Goal: Task Accomplishment & Management: Use online tool/utility

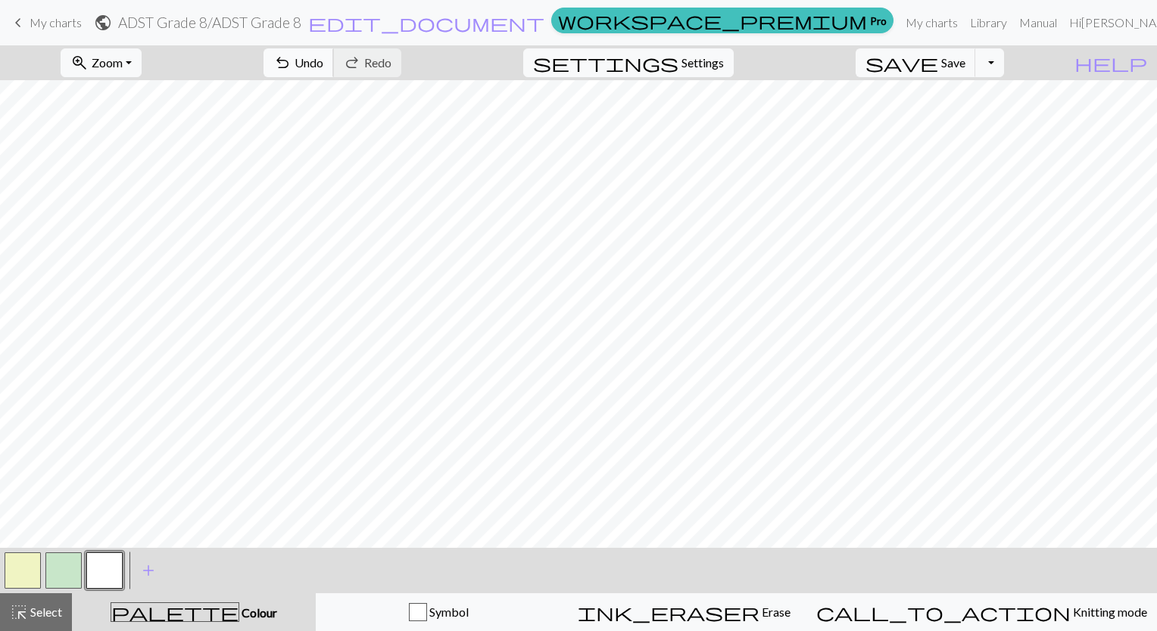
click at [291, 57] on span "undo" at bounding box center [282, 62] width 18 height 21
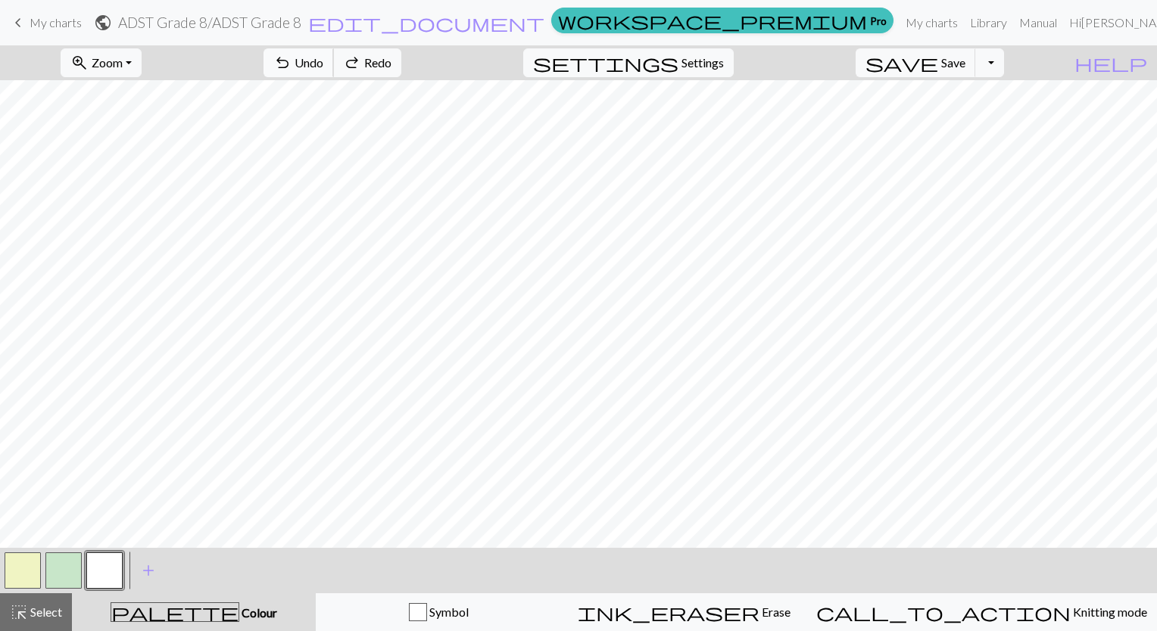
click at [291, 57] on span "undo" at bounding box center [282, 62] width 18 height 21
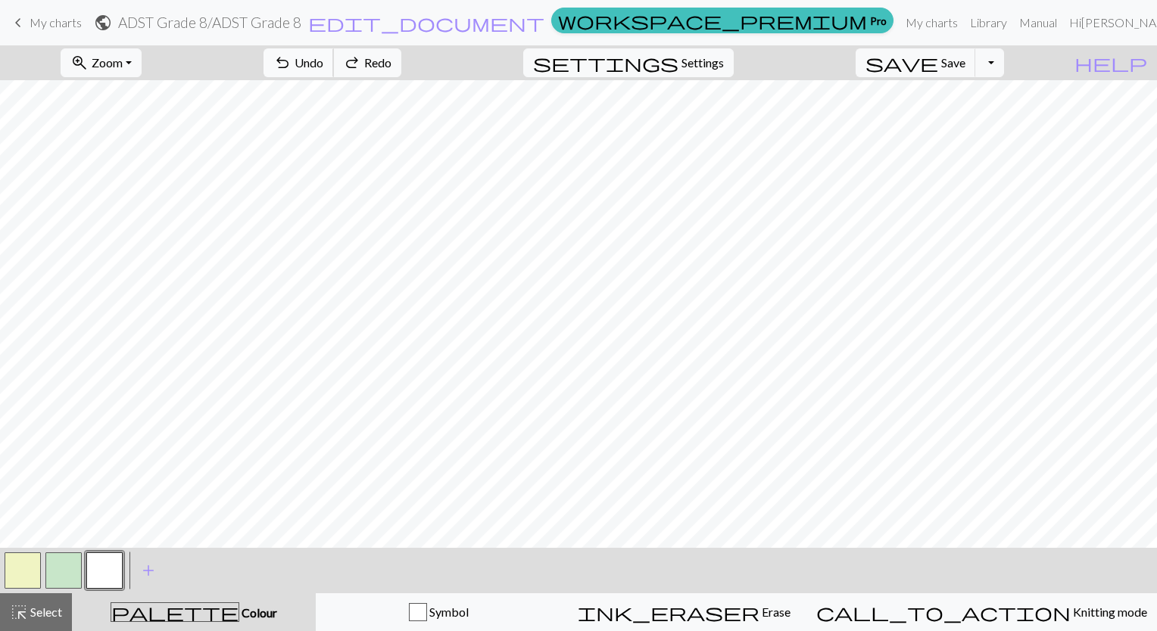
click at [291, 57] on span "undo" at bounding box center [282, 62] width 18 height 21
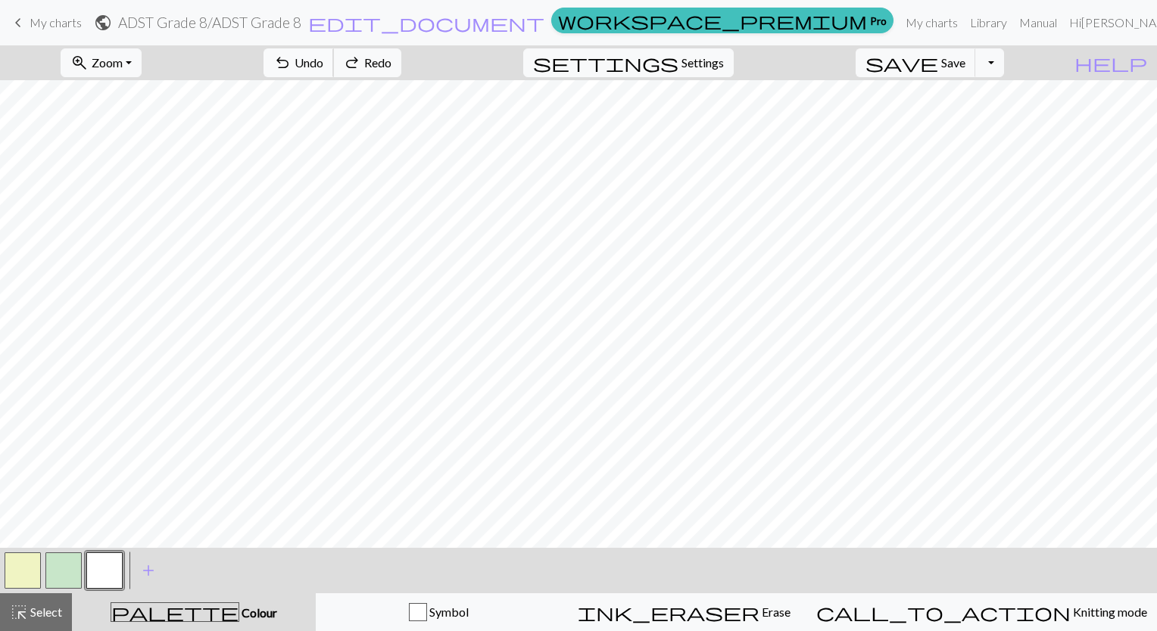
click at [291, 57] on span "undo" at bounding box center [282, 62] width 18 height 21
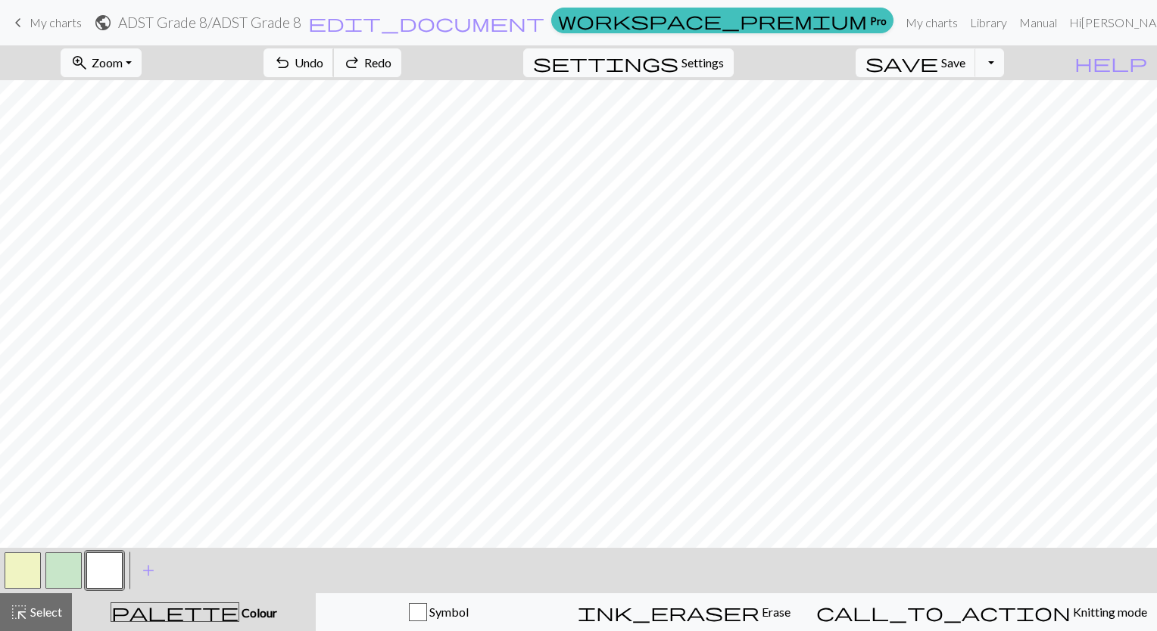
click at [291, 57] on span "undo" at bounding box center [282, 62] width 18 height 21
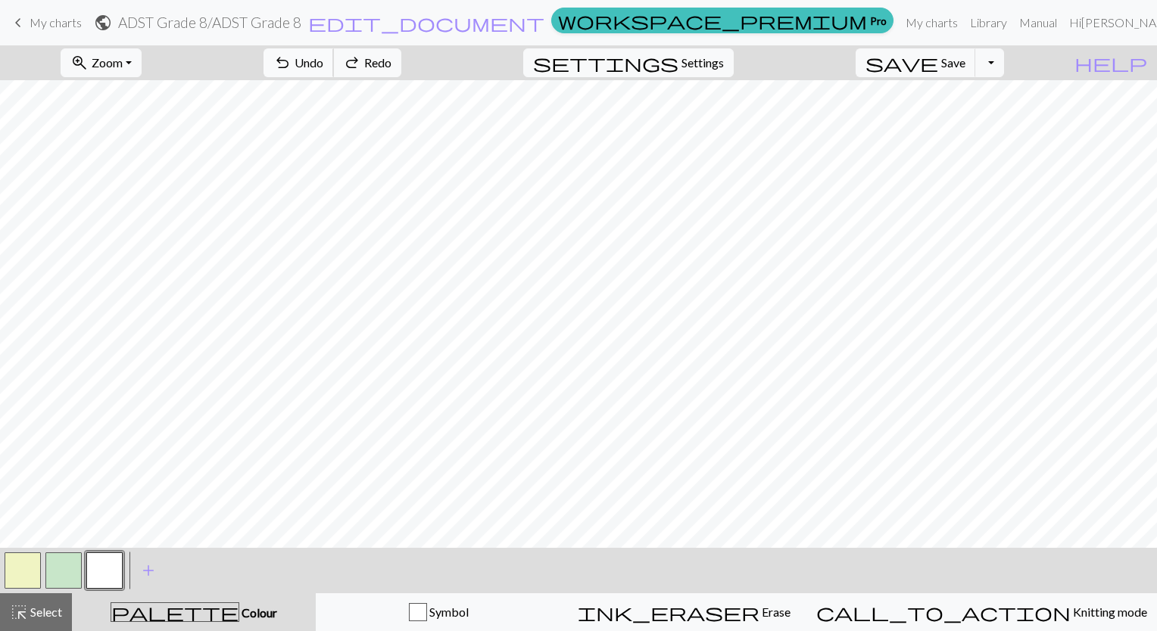
click at [291, 57] on span "undo" at bounding box center [282, 62] width 18 height 21
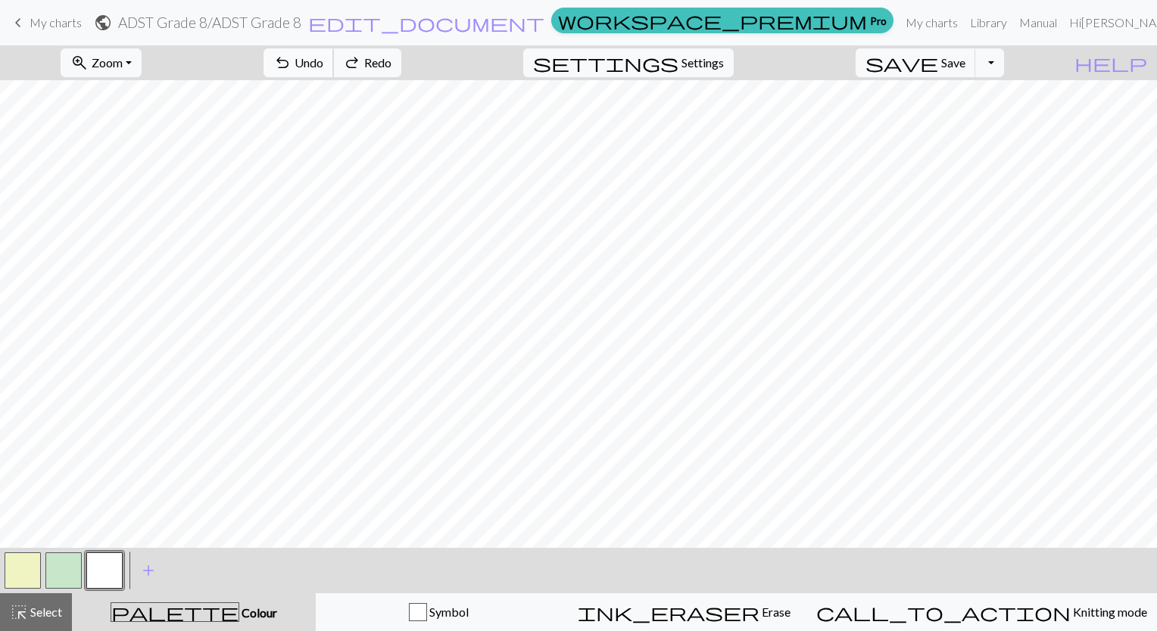
click at [291, 57] on span "undo" at bounding box center [282, 62] width 18 height 21
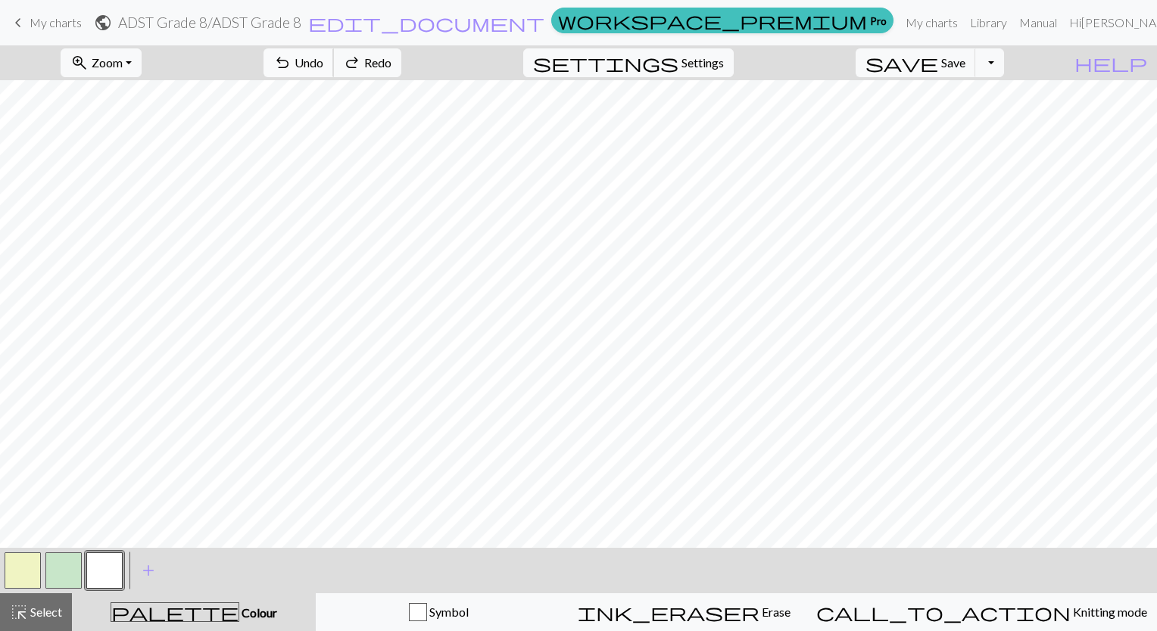
click at [291, 57] on span "undo" at bounding box center [282, 62] width 18 height 21
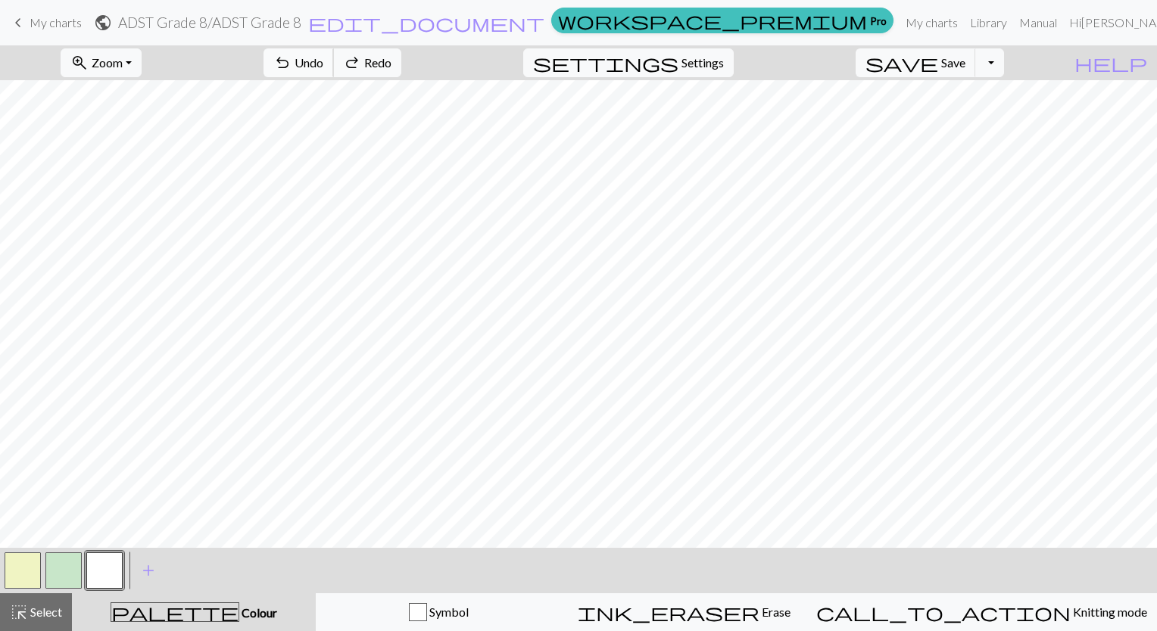
click at [291, 57] on span "undo" at bounding box center [282, 62] width 18 height 21
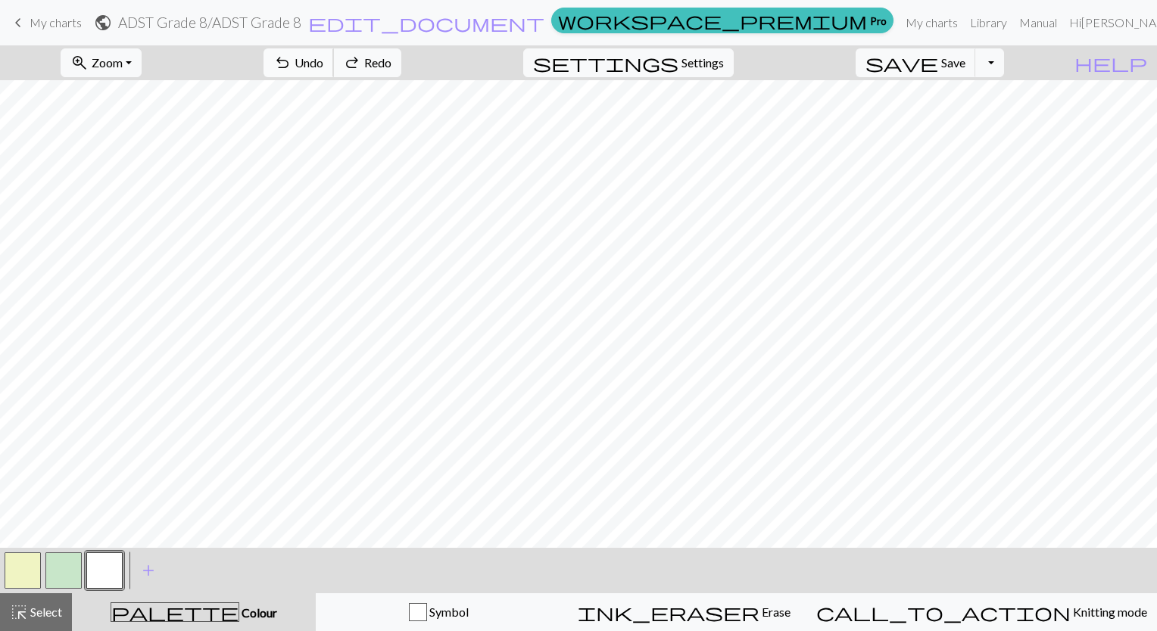
click at [291, 57] on span "undo" at bounding box center [282, 62] width 18 height 21
click at [381, 63] on div "undo Undo Undo redo Redo Redo" at bounding box center [332, 62] width 161 height 35
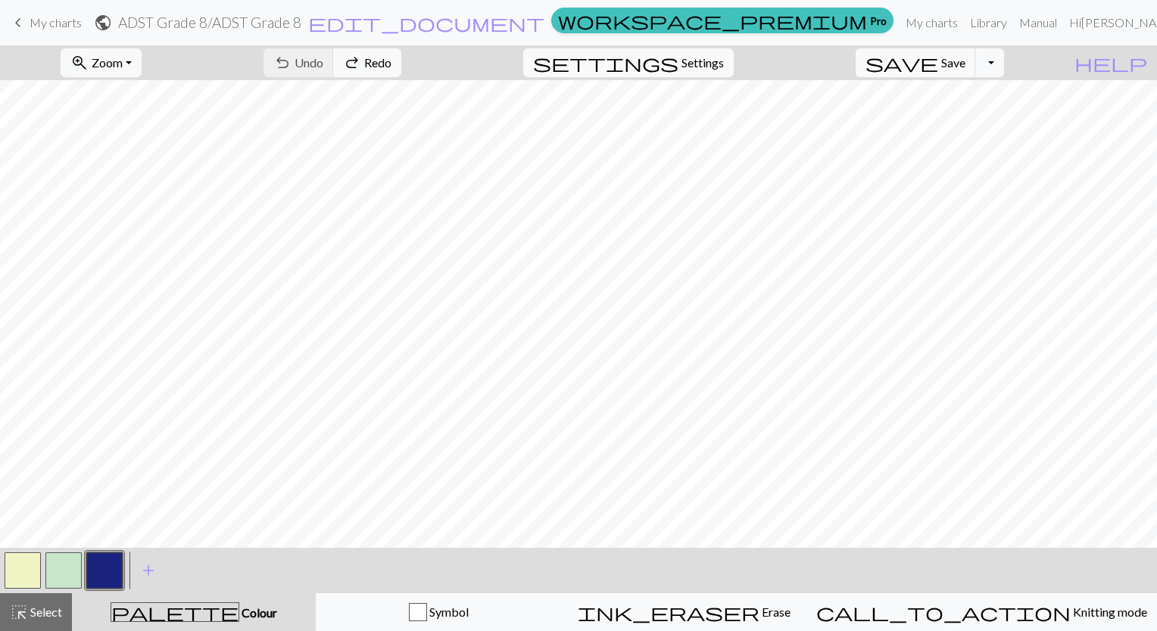
click at [375, 57] on div "undo Undo Undo redo Redo Redo" at bounding box center [332, 62] width 161 height 35
click at [379, 65] on div "undo Undo Undo redo Redo Redo" at bounding box center [332, 62] width 161 height 35
click at [380, 70] on div "undo Undo Undo redo Redo Redo" at bounding box center [332, 62] width 161 height 35
click at [382, 73] on div "undo Undo Undo redo Redo Redo" at bounding box center [332, 62] width 161 height 35
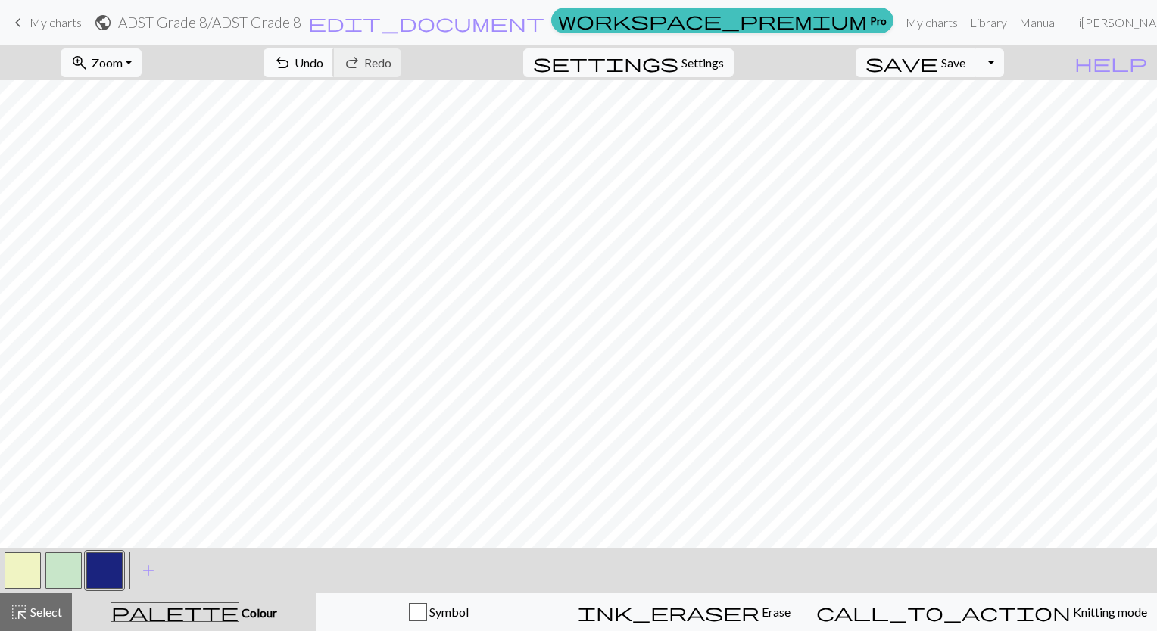
click at [323, 58] on span "Undo" at bounding box center [309, 62] width 29 height 14
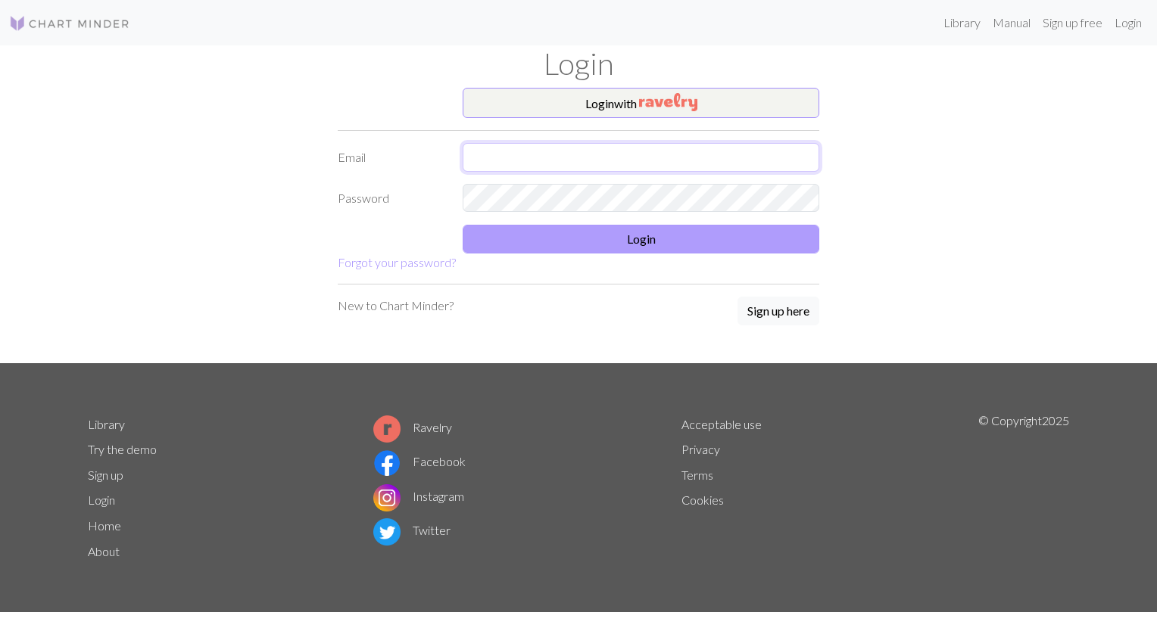
type input "[EMAIL_ADDRESS][DOMAIN_NAME]"
click at [579, 231] on button "Login" at bounding box center [641, 239] width 357 height 29
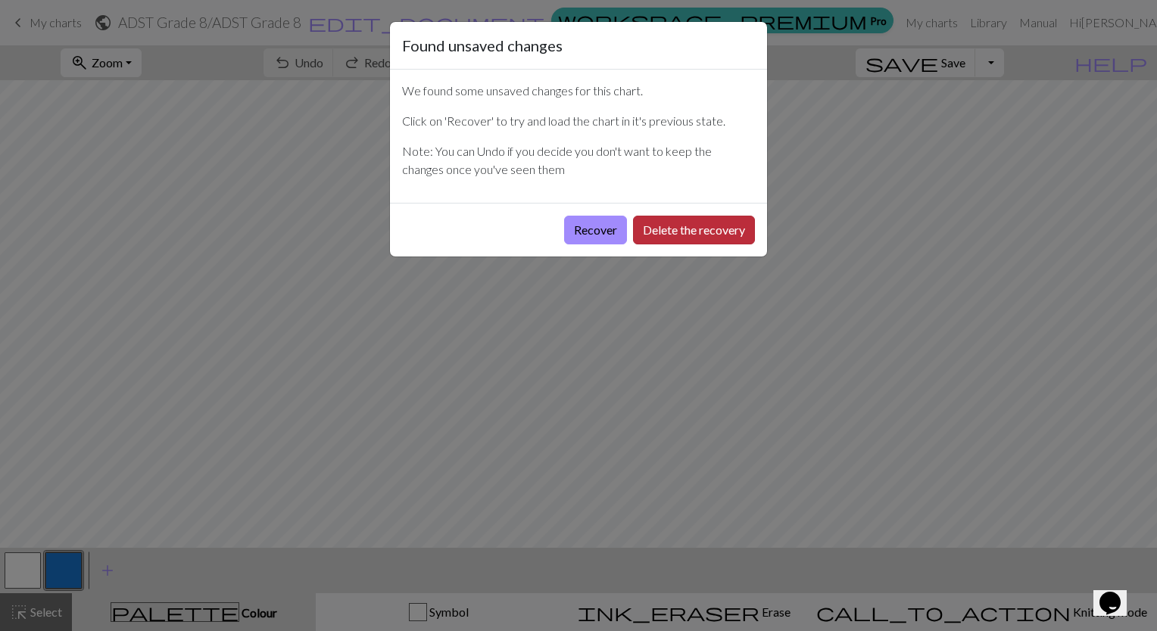
click at [652, 226] on button "Delete the recovery" at bounding box center [694, 230] width 122 height 29
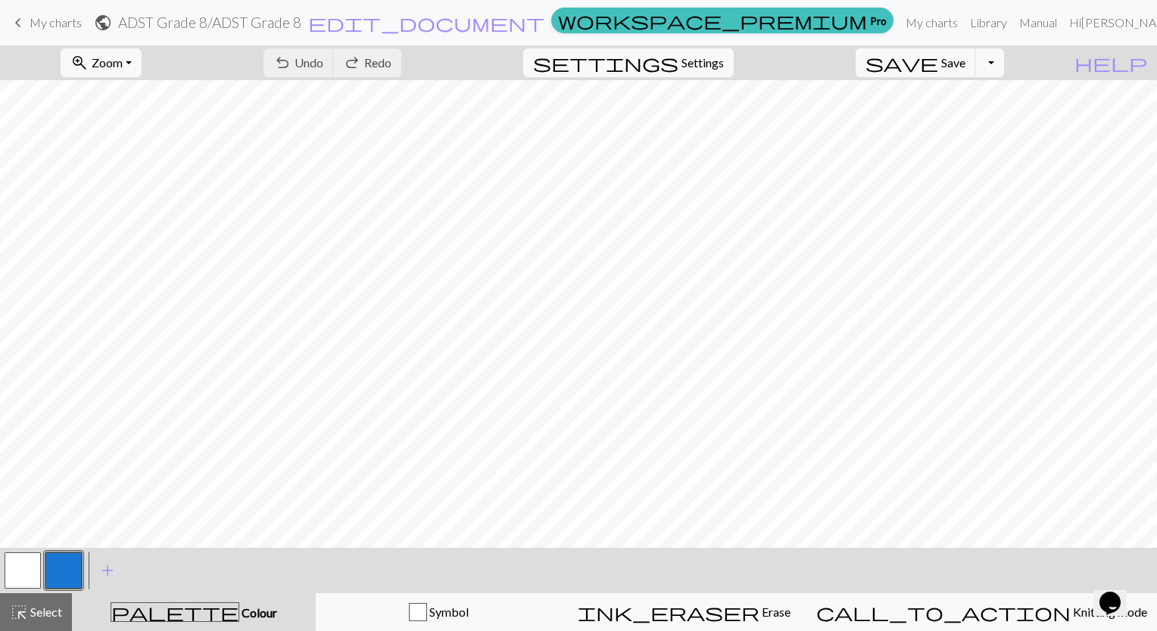
click at [70, 568] on button "button" at bounding box center [63, 571] width 36 height 36
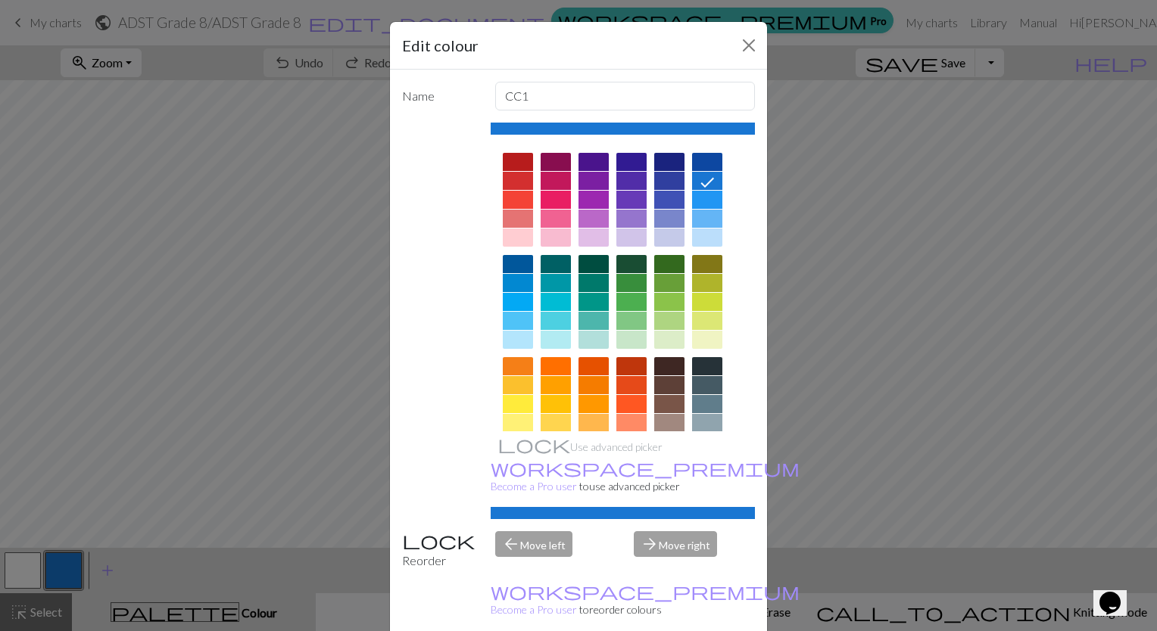
click at [661, 336] on div at bounding box center [669, 340] width 30 height 18
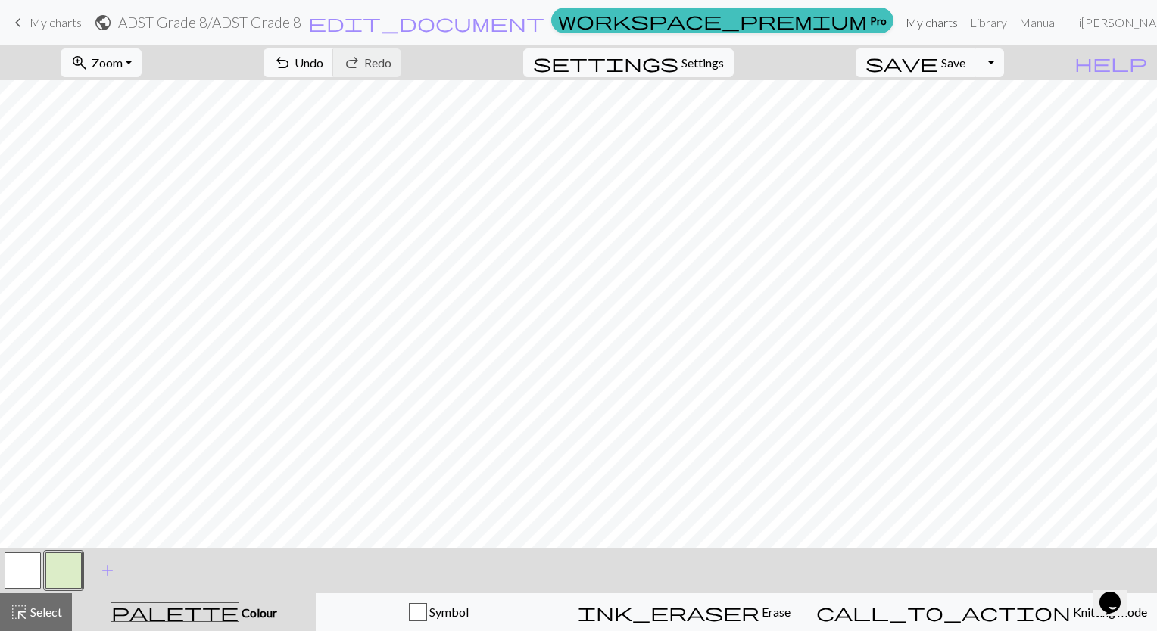
drag, startPoint x: 955, startPoint y: 24, endPoint x: 636, endPoint y: 65, distance: 322.1
click at [955, 24] on link "My charts" at bounding box center [931, 23] width 64 height 30
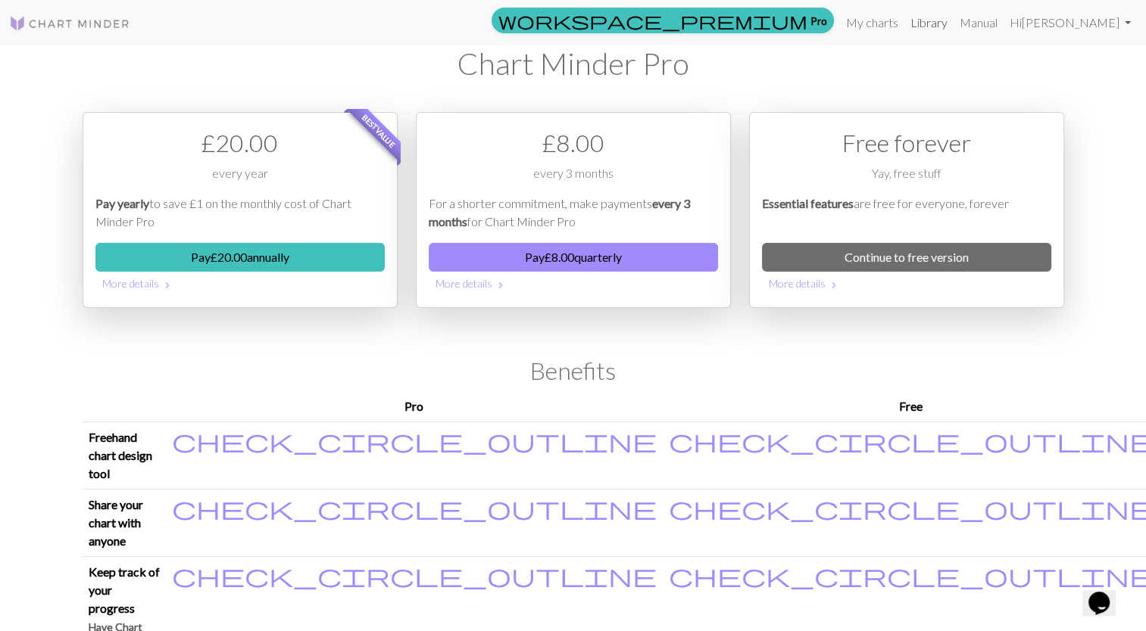
click at [953, 23] on link "Library" at bounding box center [928, 23] width 49 height 30
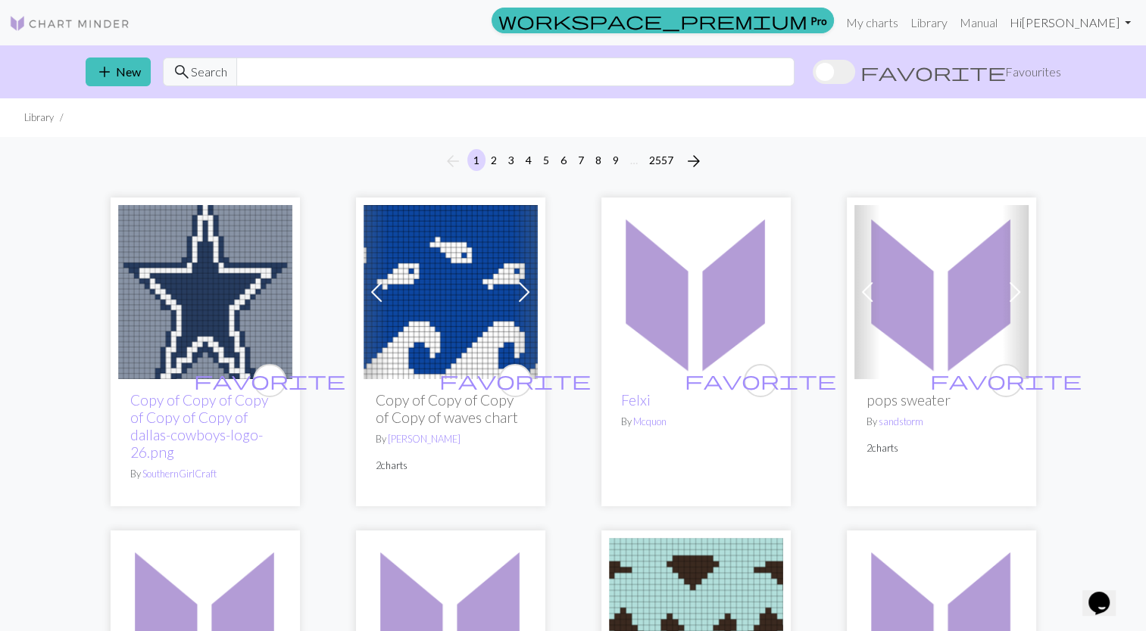
click at [1085, 20] on link "Hi [PERSON_NAME]" at bounding box center [1069, 23] width 133 height 30
click at [1085, 19] on link "Hi [PERSON_NAME]" at bounding box center [1069, 23] width 133 height 30
click at [129, 65] on button "add New" at bounding box center [118, 72] width 65 height 29
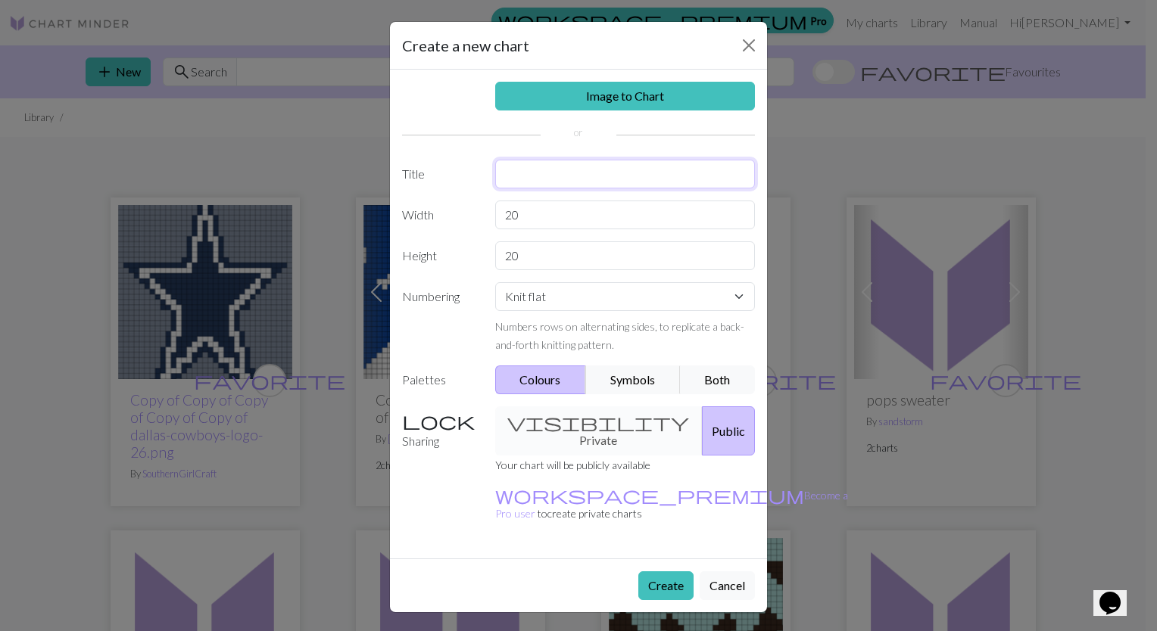
click at [540, 170] on input "text" at bounding box center [625, 174] width 260 height 29
type input "ADST2"
click at [556, 214] on input "20" at bounding box center [625, 215] width 260 height 29
type input "2"
type input "11"
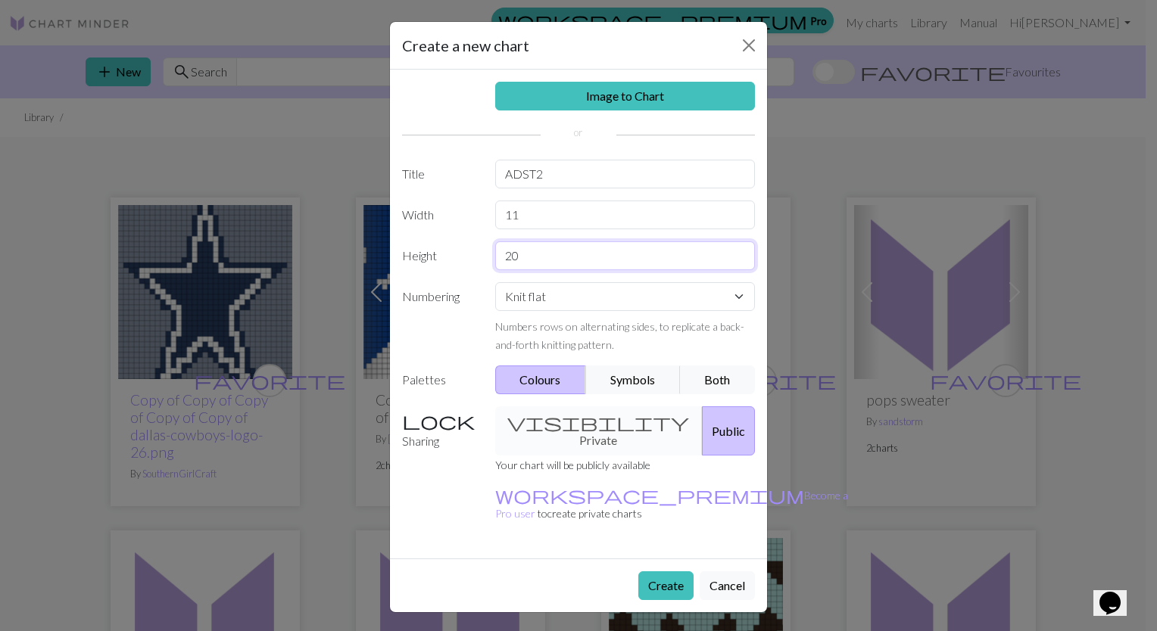
click at [538, 259] on input "20" at bounding box center [625, 256] width 260 height 29
type input "2"
type input "24"
click at [655, 572] on button "Create" at bounding box center [665, 586] width 55 height 29
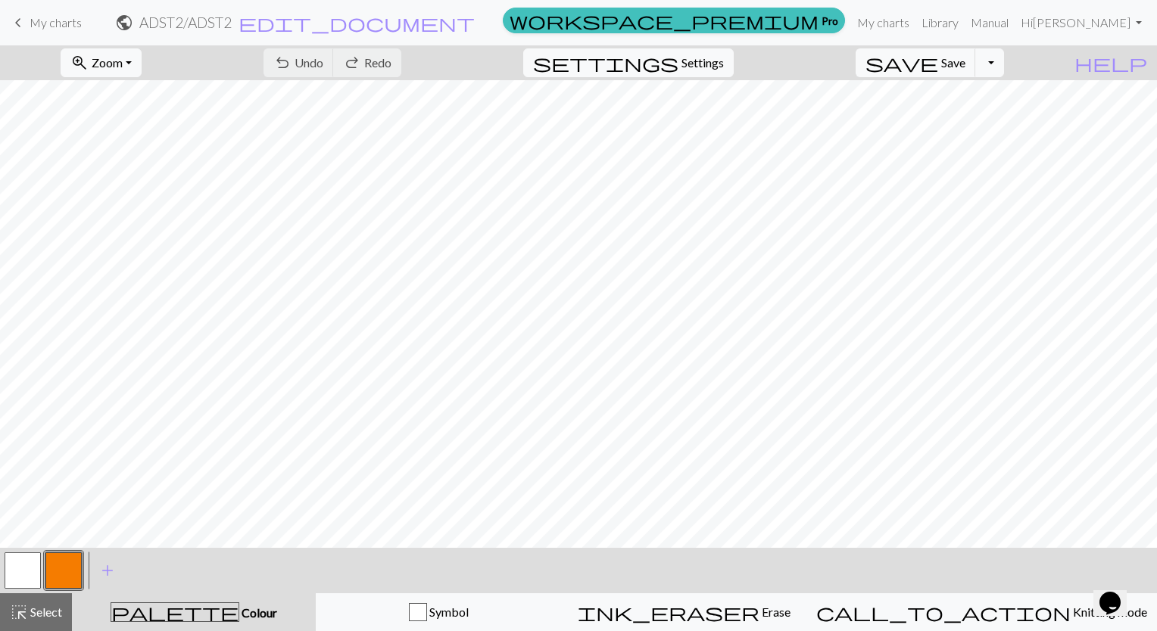
click at [30, 26] on span "My charts" at bounding box center [56, 22] width 52 height 14
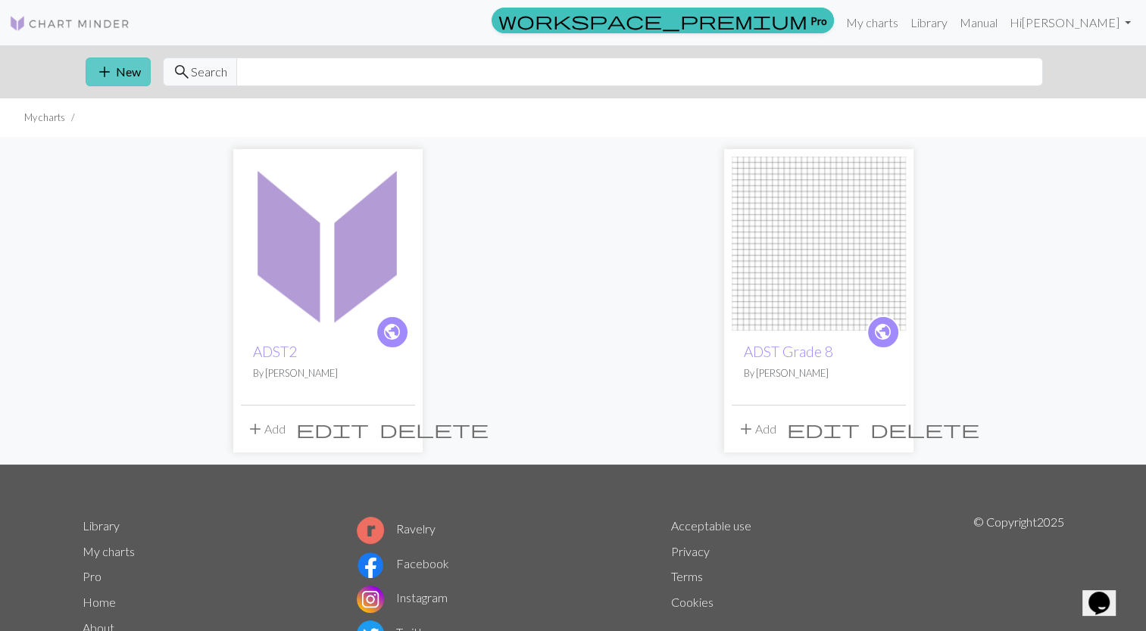
click at [106, 72] on span "add" at bounding box center [104, 71] width 18 height 21
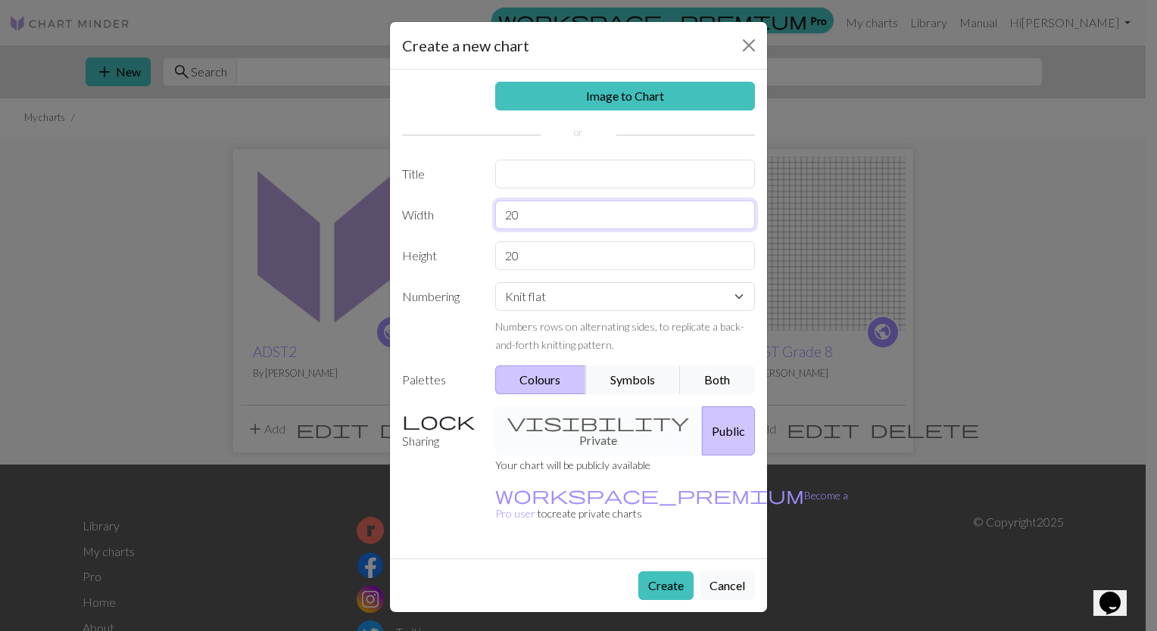
click at [545, 216] on input "20" at bounding box center [625, 215] width 260 height 29
type input "2"
type input "30"
click at [566, 253] on input "20" at bounding box center [625, 256] width 260 height 29
type input "2"
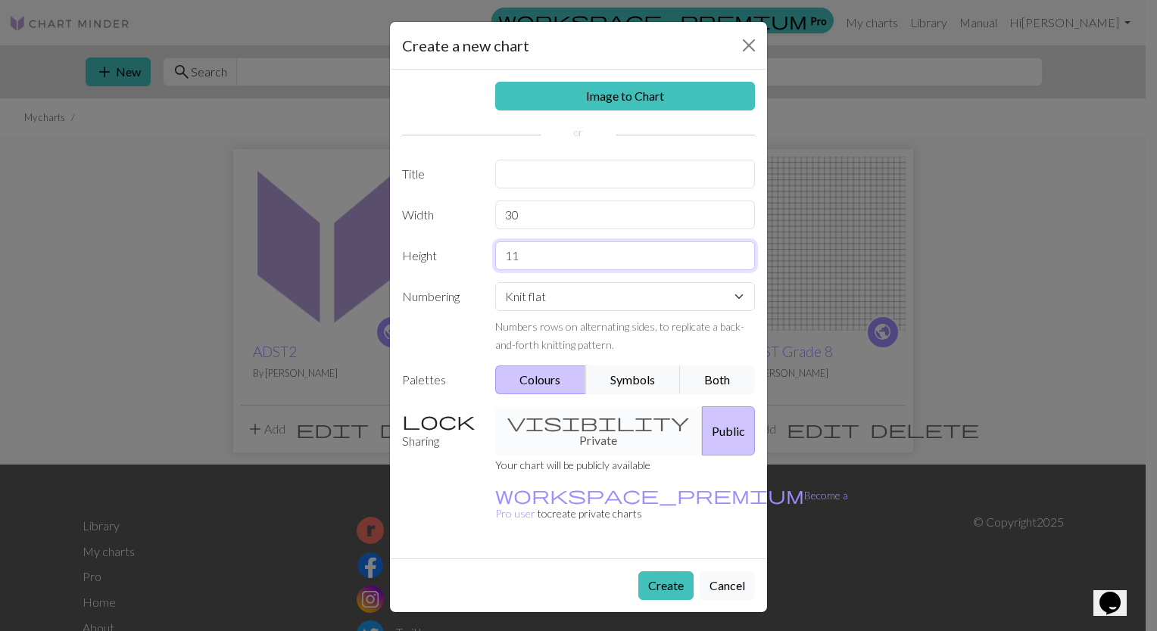
type input "11"
click at [553, 179] on input "text" at bounding box center [625, 174] width 260 height 29
type input "ADST3"
click at [654, 572] on button "Create" at bounding box center [665, 586] width 55 height 29
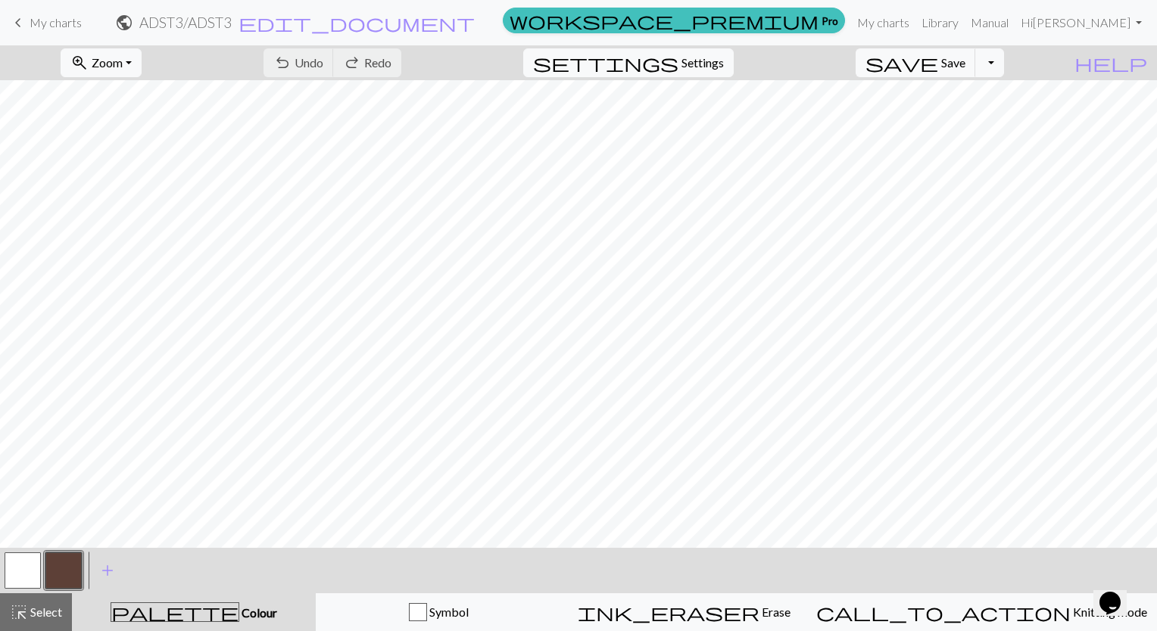
click at [46, 566] on button "button" at bounding box center [63, 571] width 36 height 36
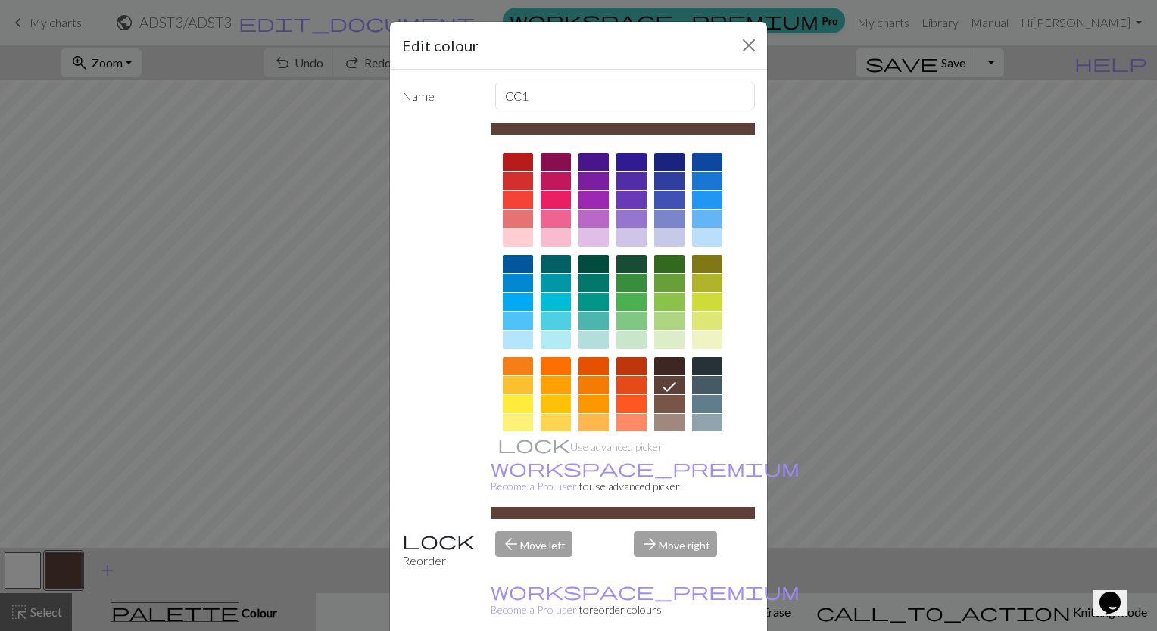
click at [616, 333] on div at bounding box center [631, 340] width 30 height 18
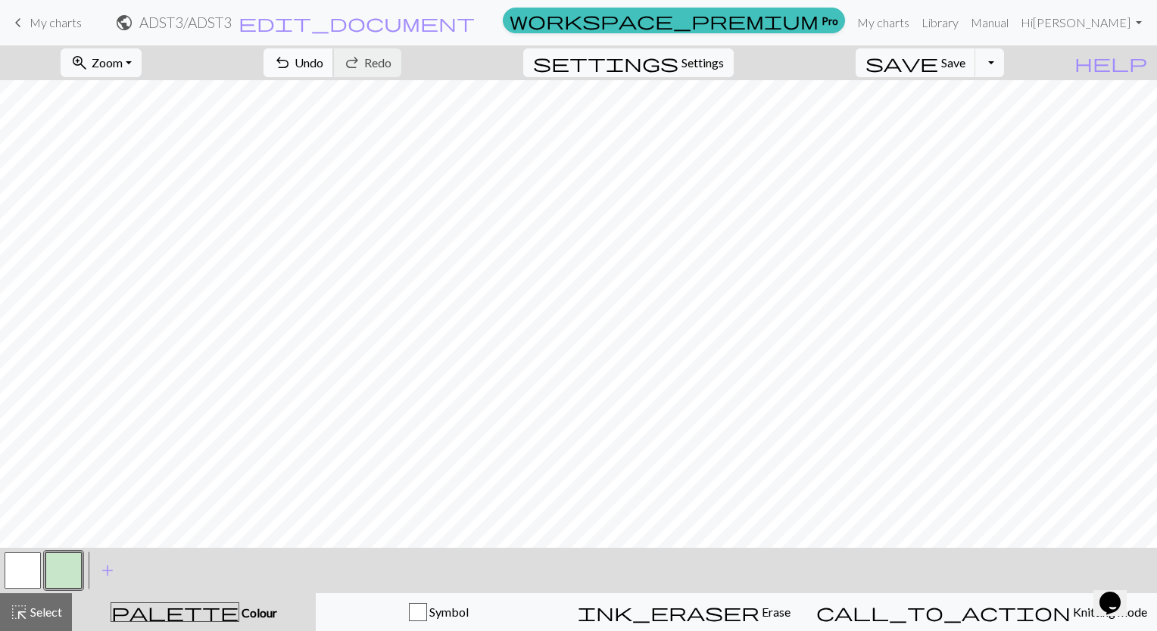
drag, startPoint x: 575, startPoint y: 564, endPoint x: 376, endPoint y: 70, distance: 532.7
click at [291, 68] on span "undo" at bounding box center [282, 62] width 18 height 21
click at [378, 70] on div "undo Undo Undo redo Redo Redo" at bounding box center [332, 62] width 161 height 35
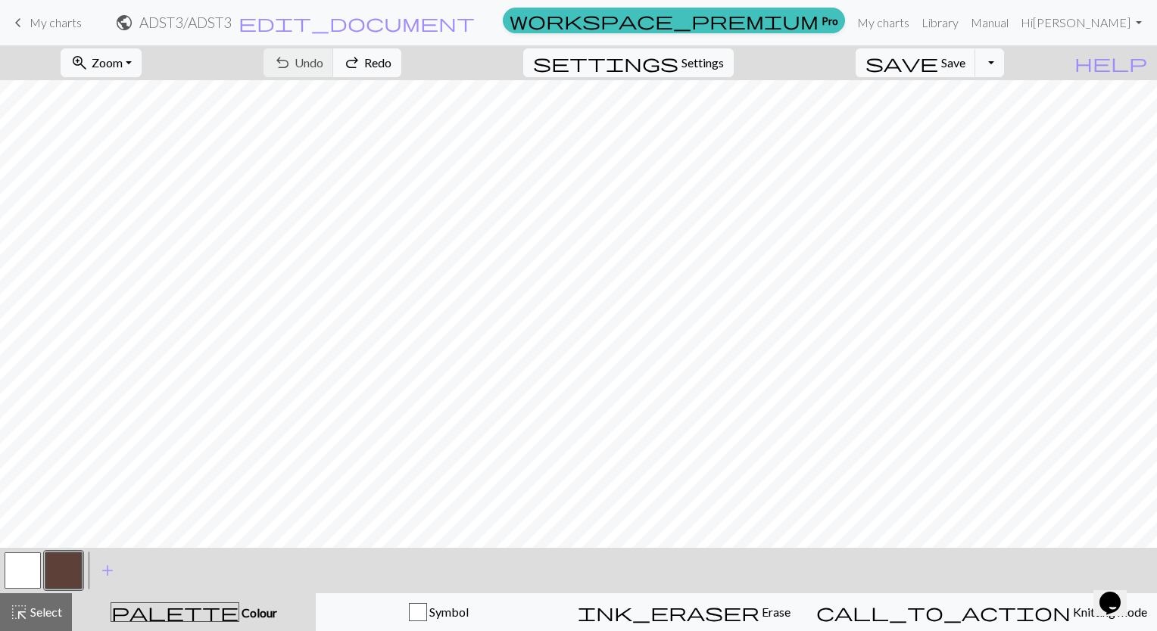
click at [67, 561] on button "button" at bounding box center [63, 571] width 36 height 36
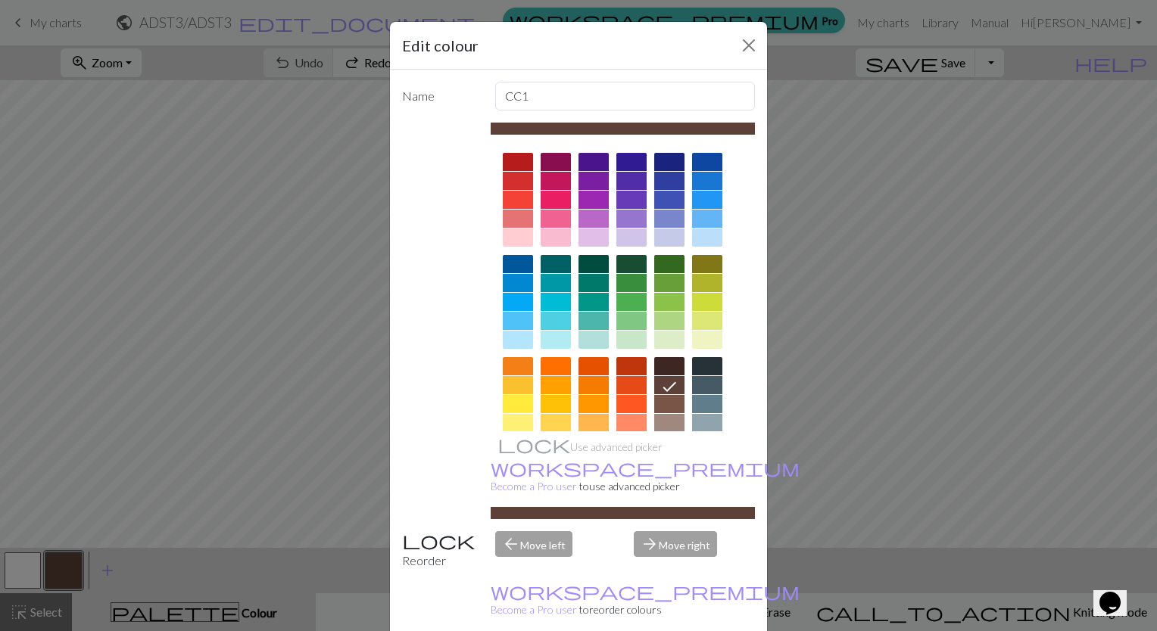
click at [620, 338] on div at bounding box center [631, 340] width 30 height 18
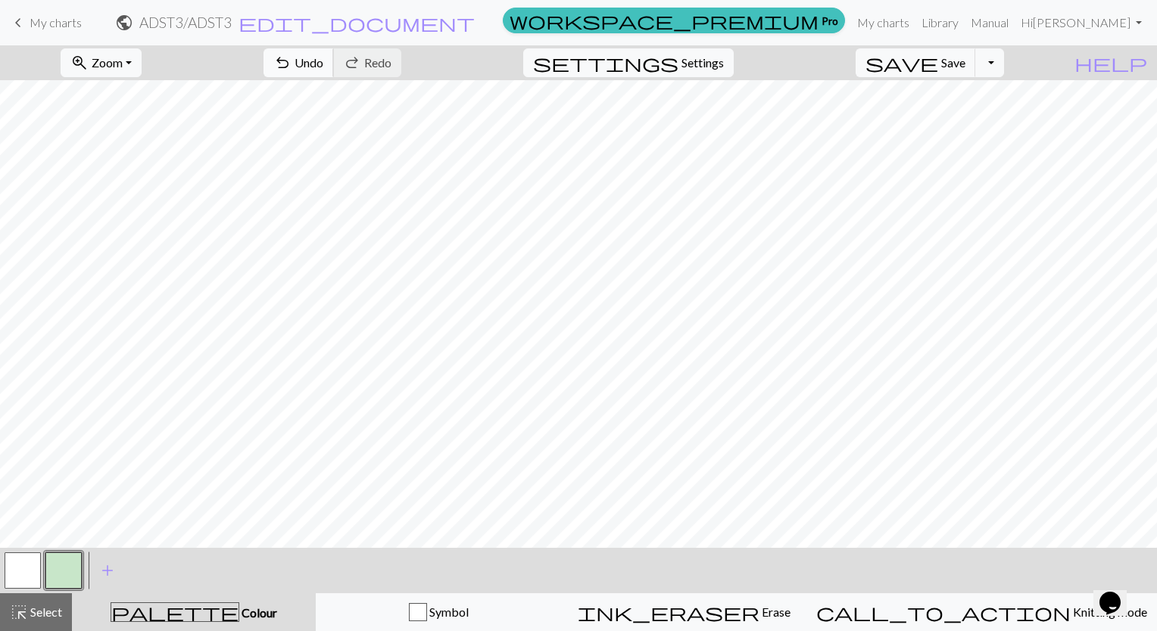
click at [291, 64] on span "undo" at bounding box center [282, 62] width 18 height 21
click at [323, 67] on span "Undo" at bounding box center [309, 62] width 29 height 14
click at [291, 62] on span "undo" at bounding box center [282, 62] width 18 height 21
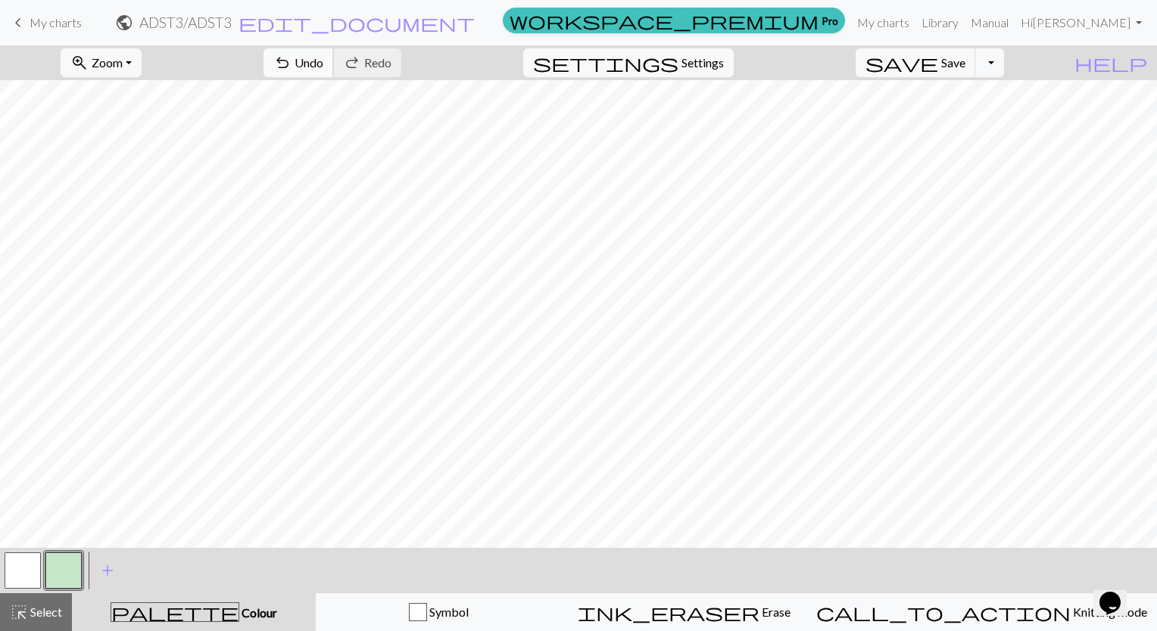
click at [323, 68] on span "Undo" at bounding box center [309, 62] width 29 height 14
click at [291, 63] on span "undo" at bounding box center [282, 62] width 18 height 21
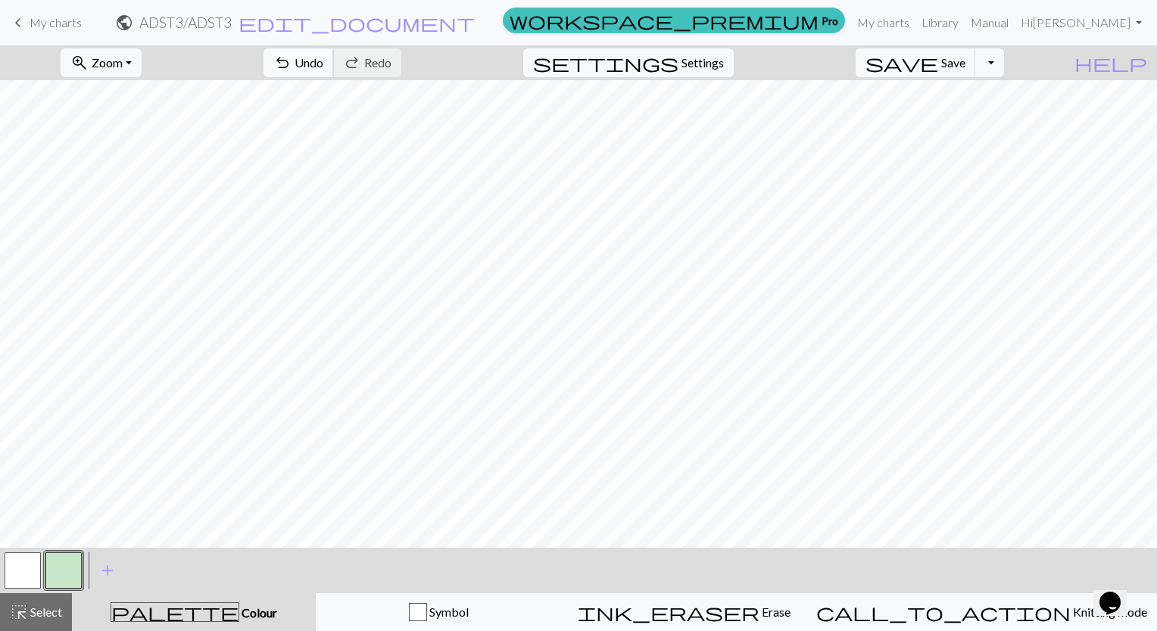
click at [291, 63] on span "undo" at bounding box center [282, 62] width 18 height 21
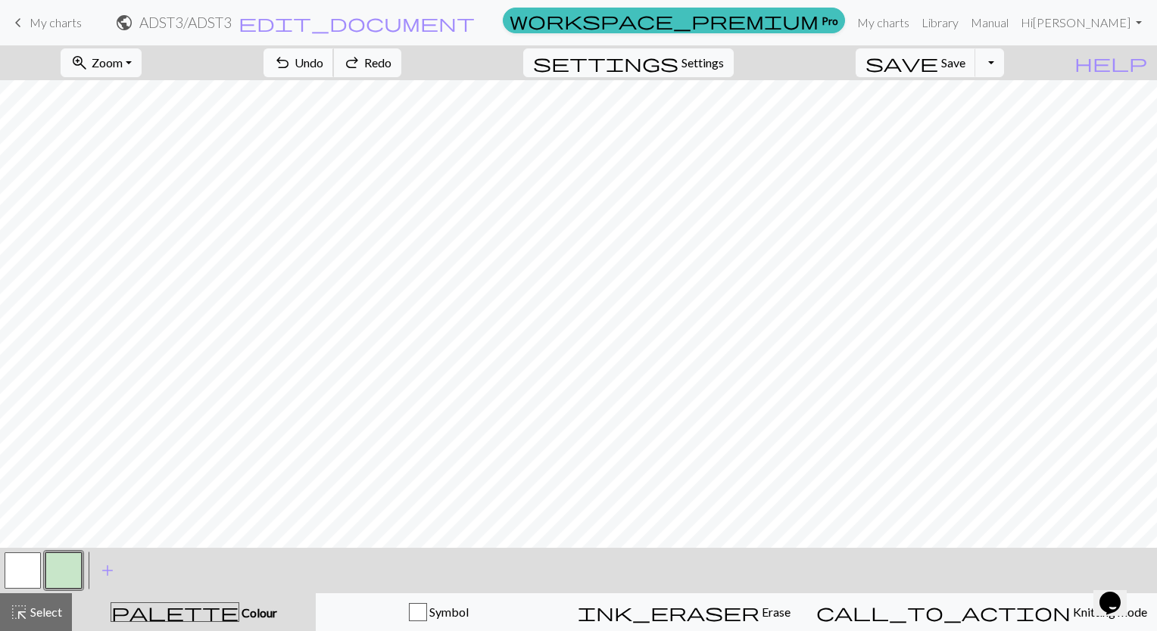
click at [291, 63] on span "undo" at bounding box center [282, 62] width 18 height 21
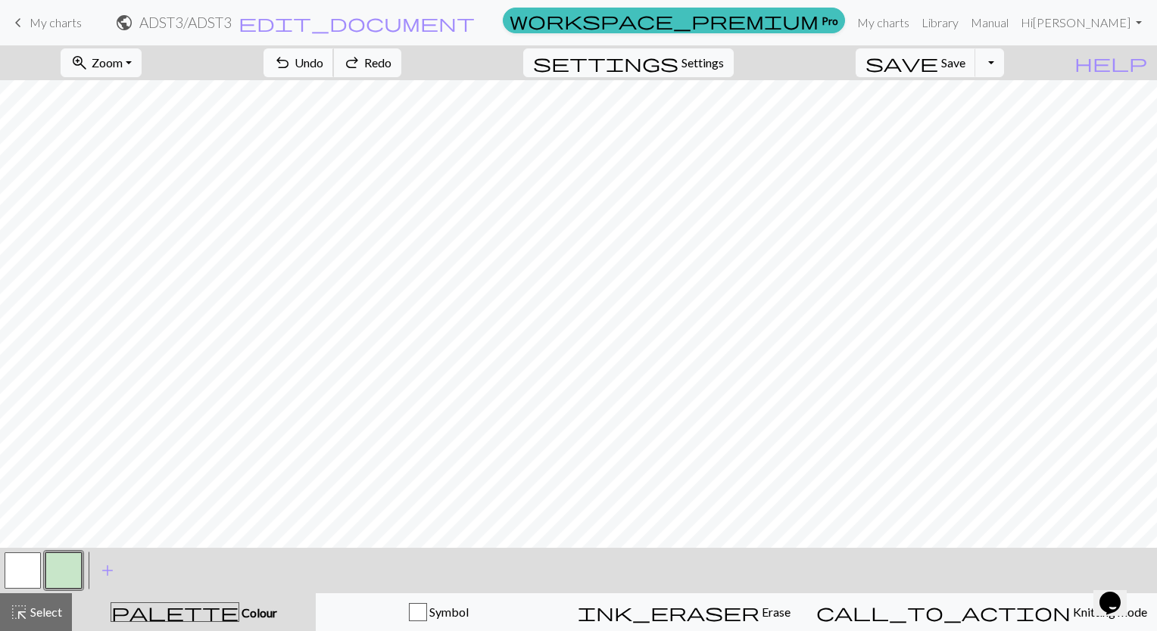
click at [291, 63] on span "undo" at bounding box center [282, 62] width 18 height 21
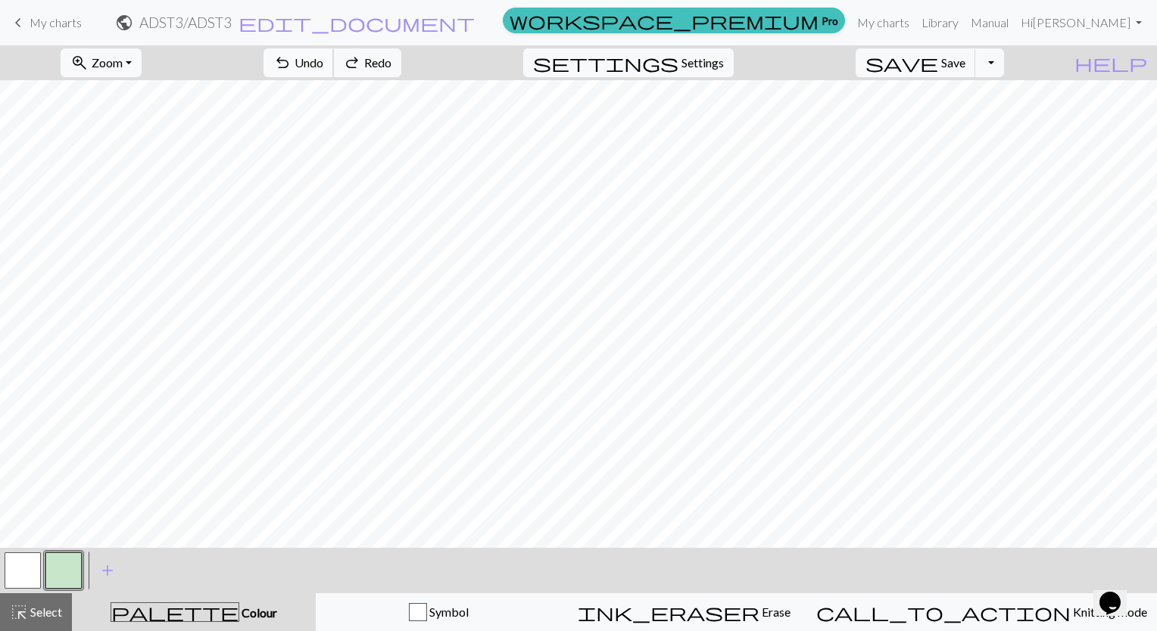
click at [291, 63] on span "undo" at bounding box center [282, 62] width 18 height 21
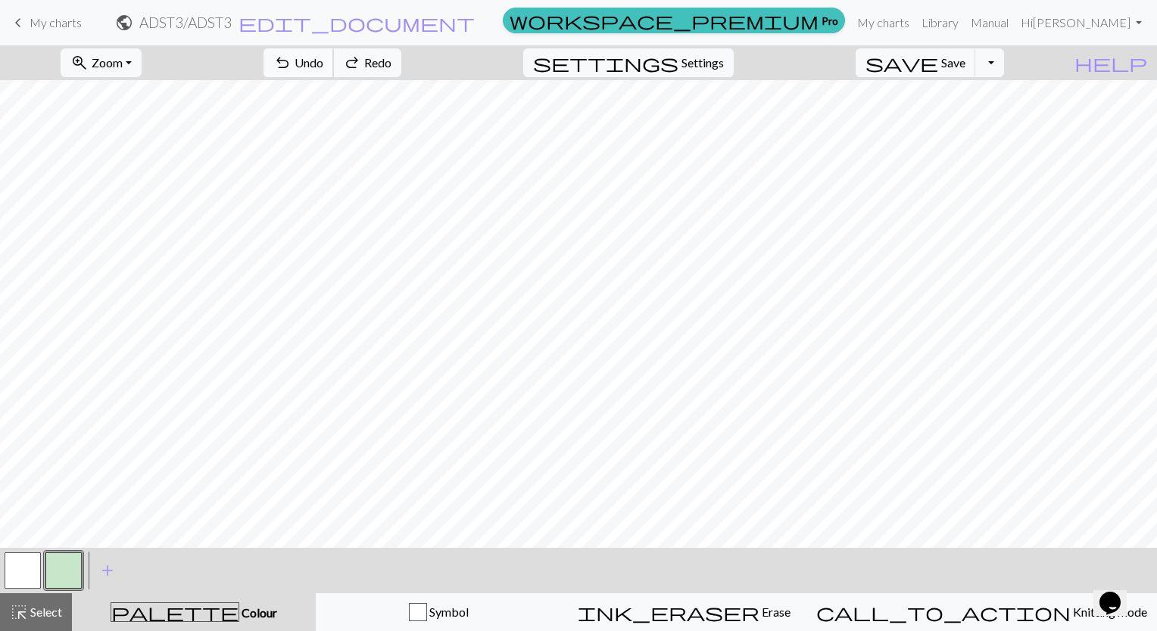
click at [291, 63] on span "undo" at bounding box center [282, 62] width 18 height 21
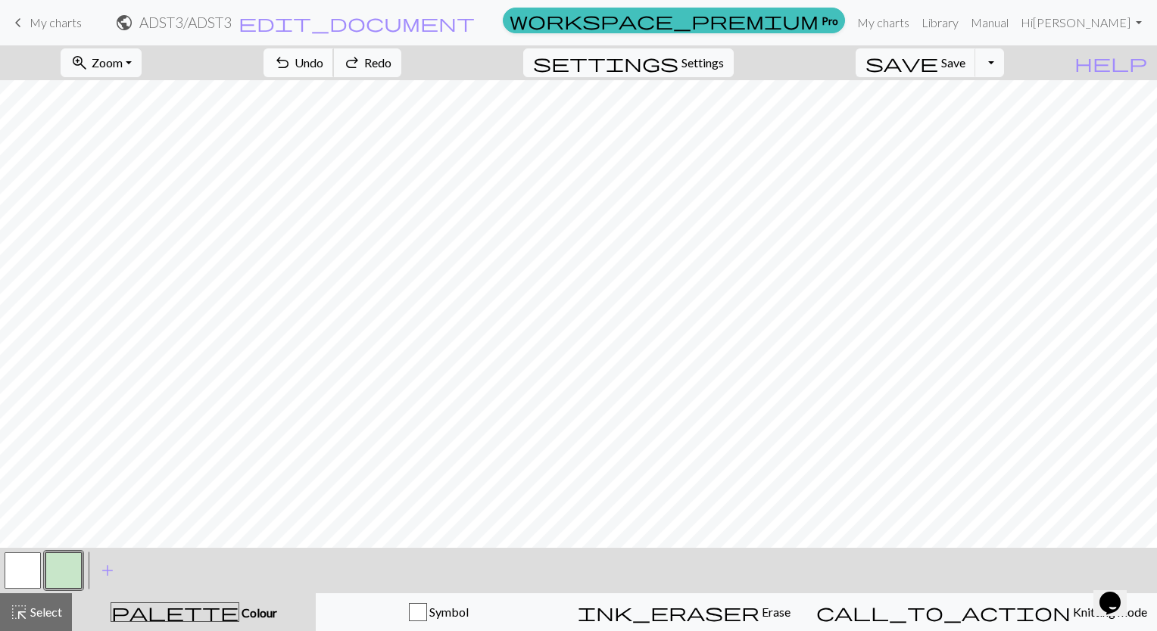
click at [291, 63] on span "undo" at bounding box center [282, 62] width 18 height 21
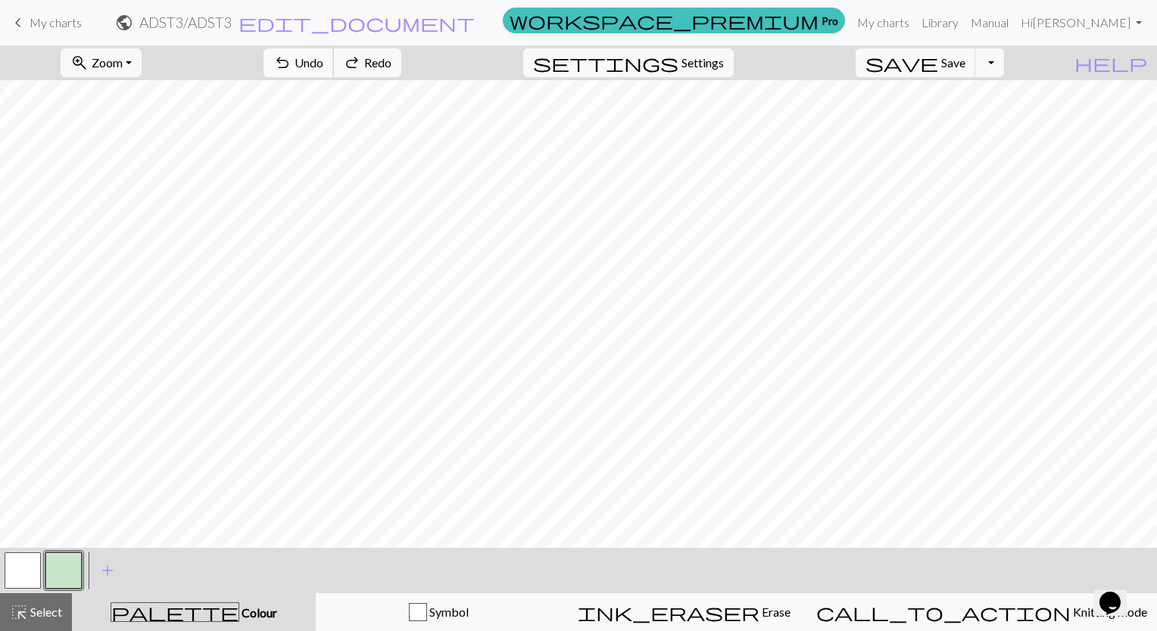
click at [291, 63] on span "undo" at bounding box center [282, 62] width 18 height 21
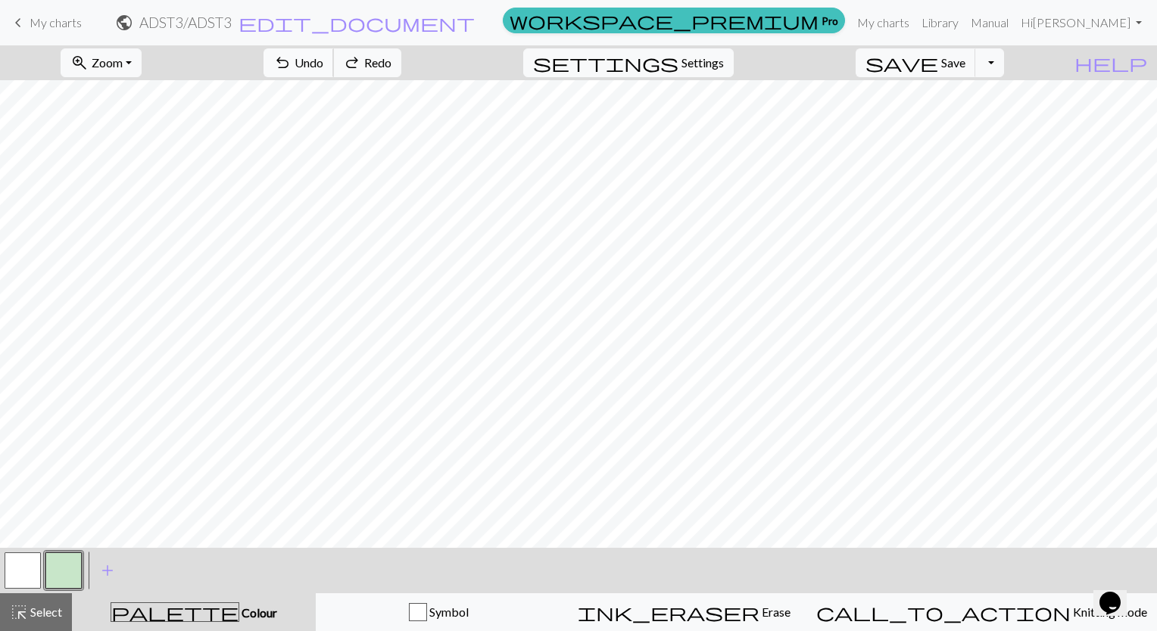
click at [291, 63] on span "undo" at bounding box center [282, 62] width 18 height 21
click at [938, 65] on span "save" at bounding box center [901, 62] width 73 height 21
click at [1021, 56] on div "Chart saved" at bounding box center [578, 30] width 1157 height 60
click at [1004, 62] on button "Toggle Dropdown" at bounding box center [989, 62] width 29 height 29
click at [967, 117] on button "save_alt Download" at bounding box center [878, 120] width 250 height 24
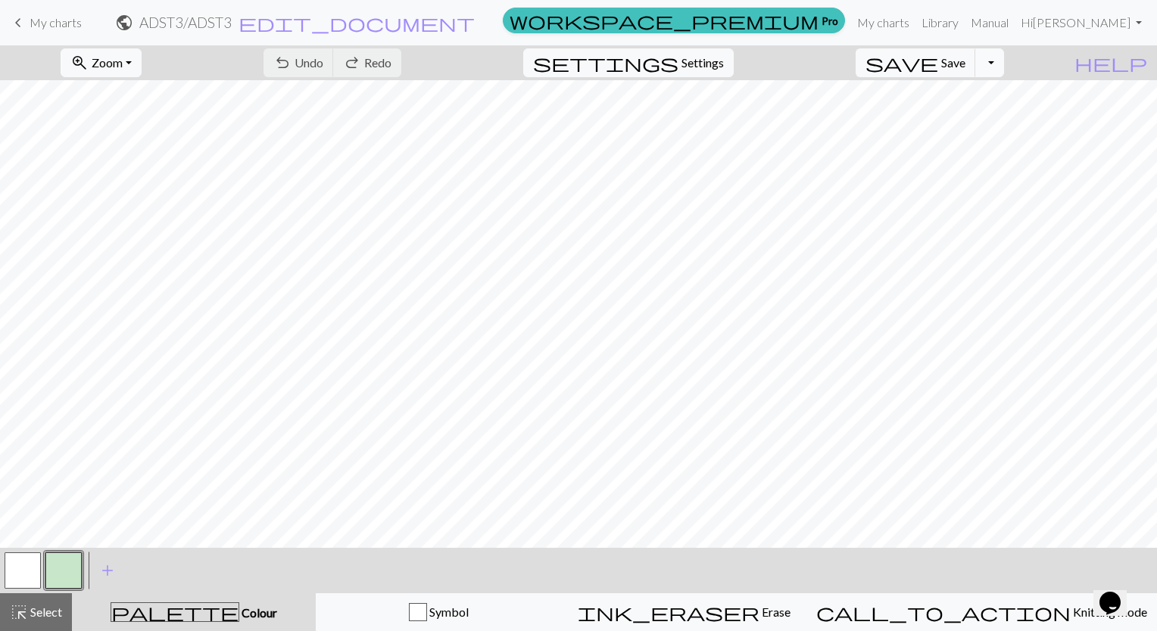
click at [1004, 58] on button "Toggle Dropdown" at bounding box center [989, 62] width 29 height 29
click at [993, 120] on button "save_alt Download" at bounding box center [878, 120] width 250 height 24
click at [385, 60] on div "undo Undo Undo redo Redo Redo" at bounding box center [332, 62] width 161 height 35
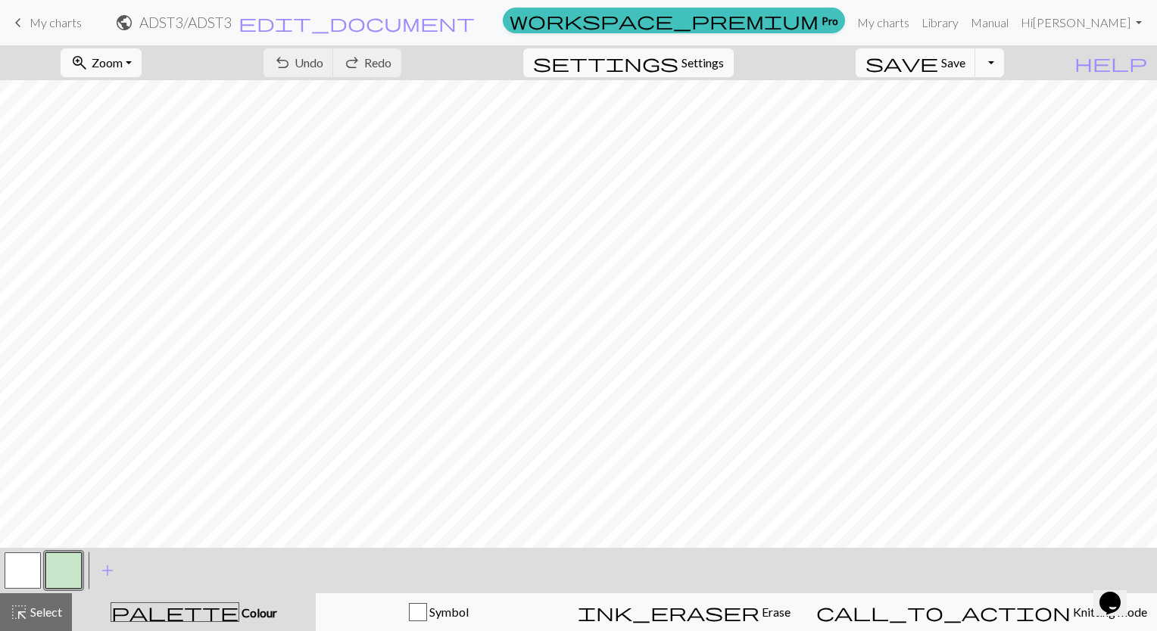
click at [385, 60] on div "undo Undo Undo redo Redo Redo" at bounding box center [332, 62] width 161 height 35
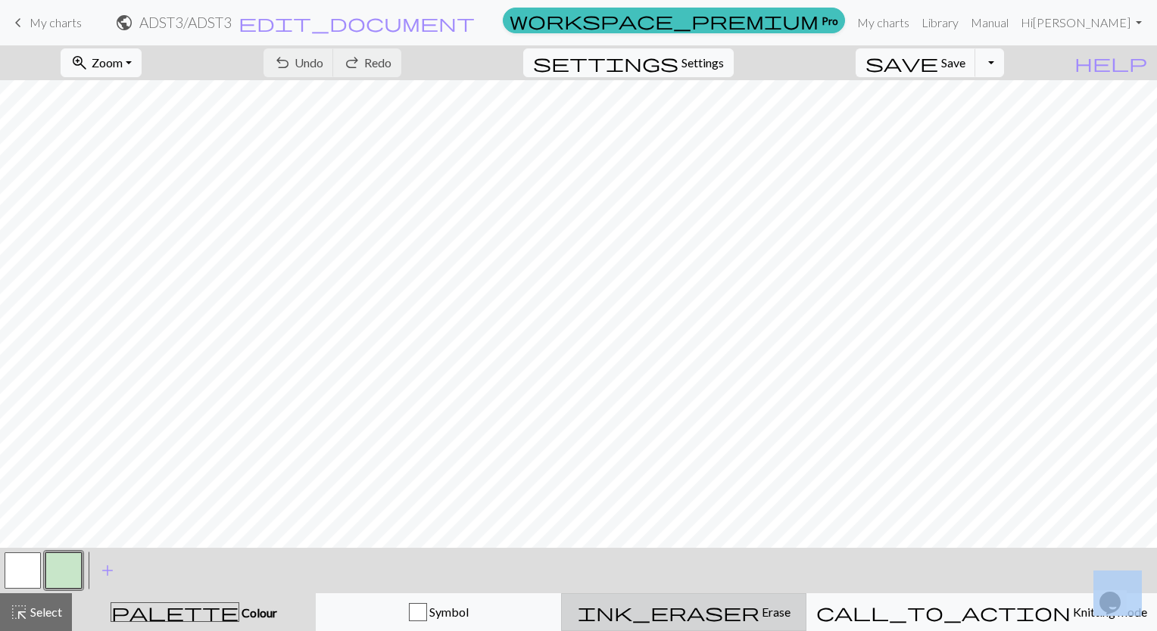
click at [694, 606] on div "ink_eraser Erase Erase" at bounding box center [684, 612] width 226 height 18
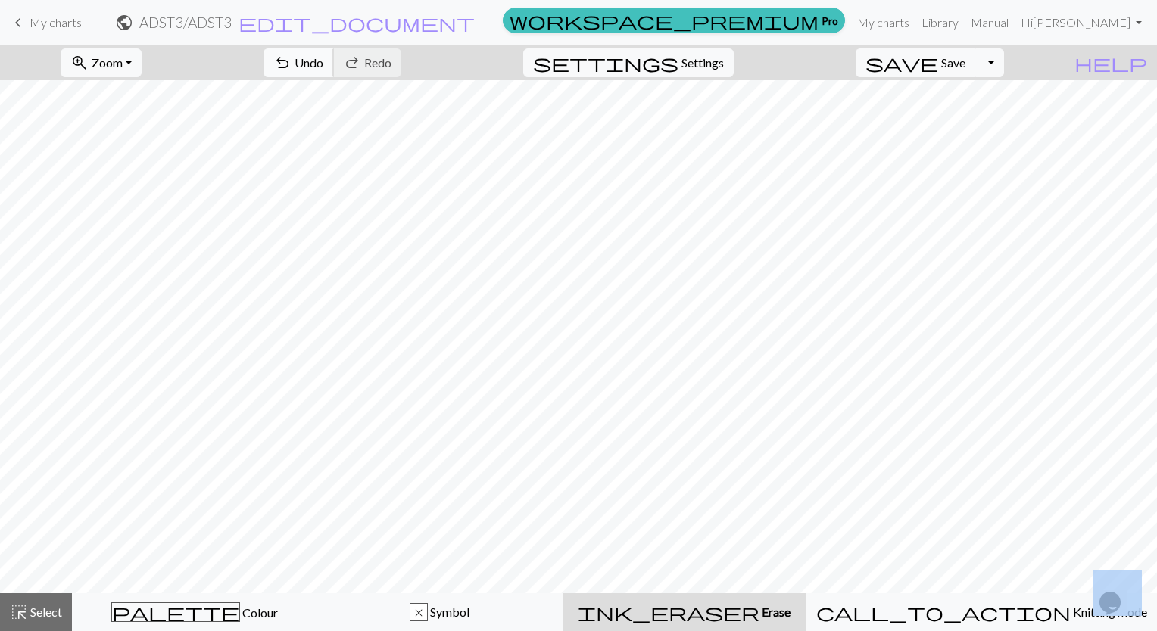
click at [323, 67] on span "Undo" at bounding box center [309, 62] width 29 height 14
click at [254, 610] on div "palette Colour Colour" at bounding box center [195, 613] width 226 height 20
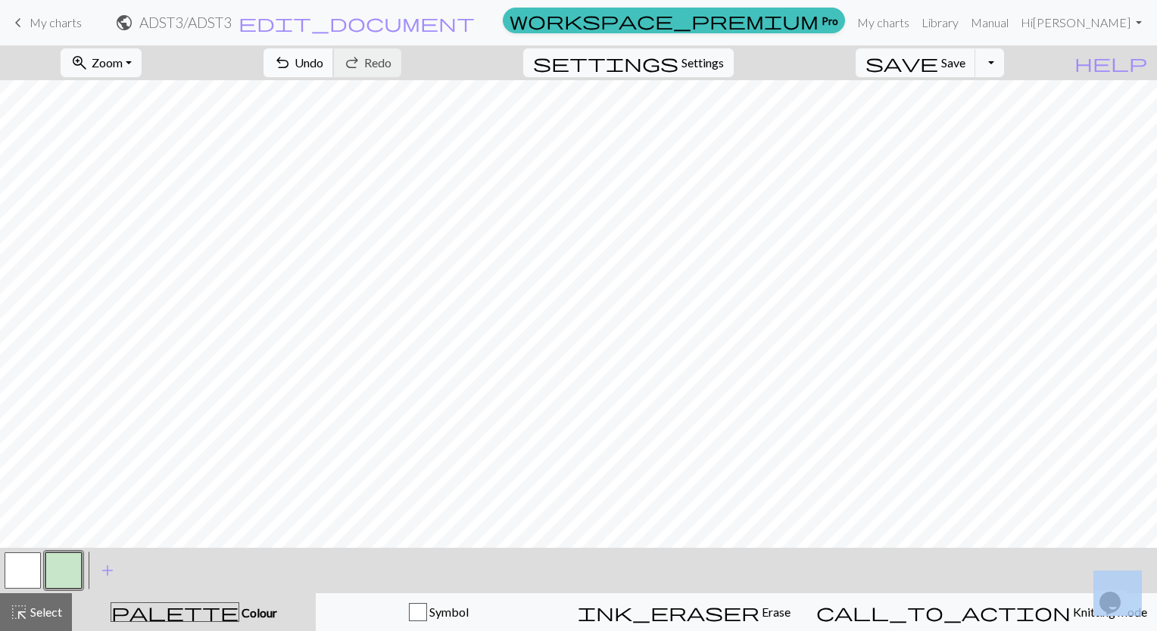
click at [323, 64] on span "Undo" at bounding box center [309, 62] width 29 height 14
click at [29, 574] on button "button" at bounding box center [23, 571] width 36 height 36
click at [239, 613] on span "Colour" at bounding box center [258, 613] width 38 height 14
click at [103, 563] on span "add" at bounding box center [107, 570] width 18 height 21
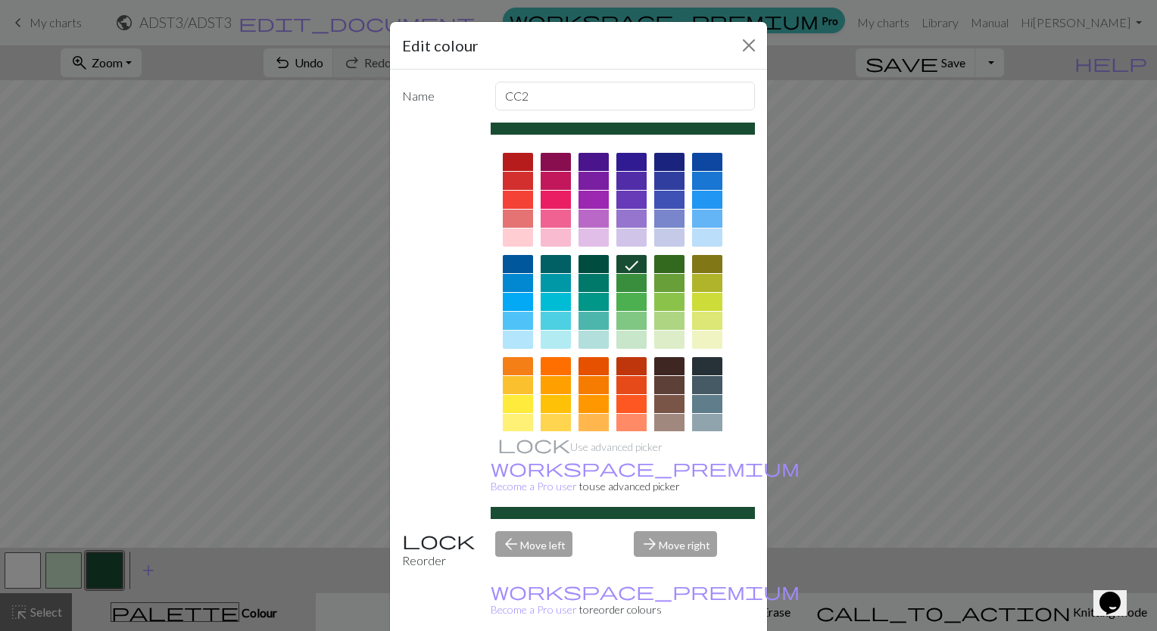
click at [588, 236] on div at bounding box center [593, 238] width 30 height 18
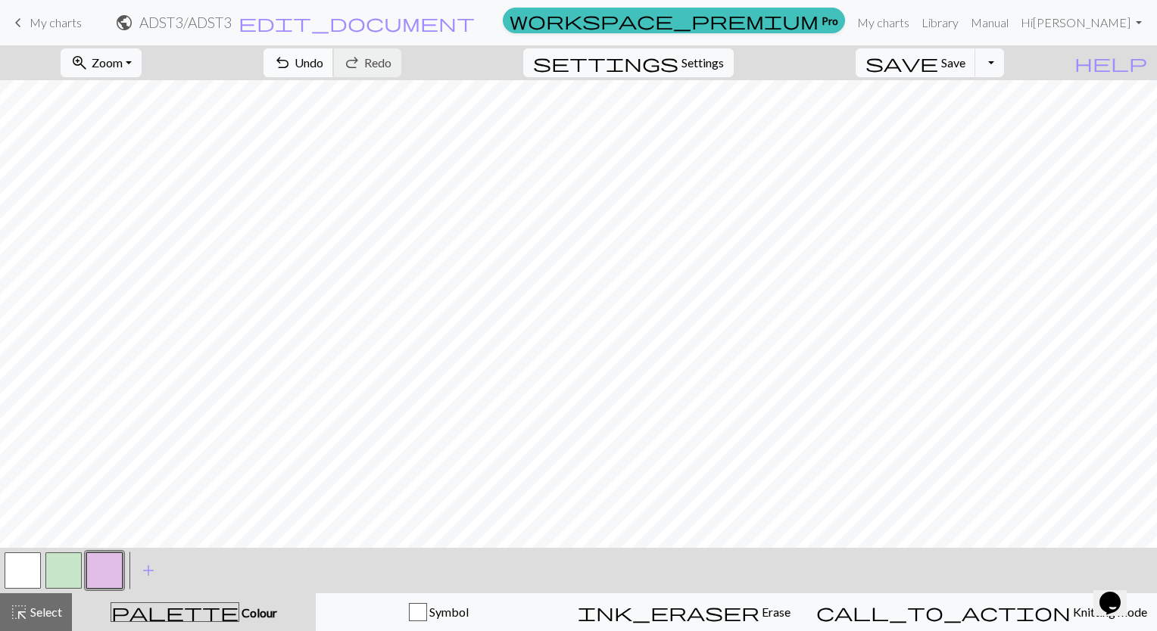
click at [323, 61] on span "Undo" at bounding box center [309, 62] width 29 height 14
click at [323, 69] on span "Undo" at bounding box center [309, 62] width 29 height 14
click at [323, 68] on span "Undo" at bounding box center [309, 62] width 29 height 14
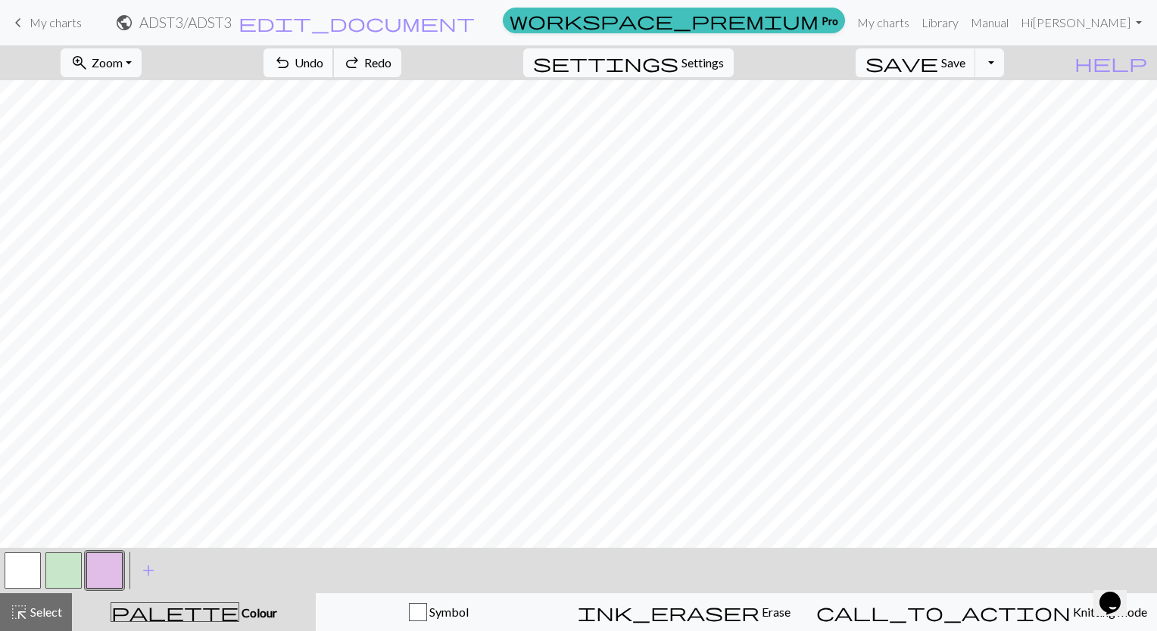
click at [323, 68] on span "Undo" at bounding box center [309, 62] width 29 height 14
click at [334, 72] on button "undo Undo Undo" at bounding box center [298, 62] width 70 height 29
click at [323, 67] on span "Undo" at bounding box center [309, 62] width 29 height 14
click at [323, 66] on span "Undo" at bounding box center [309, 62] width 29 height 14
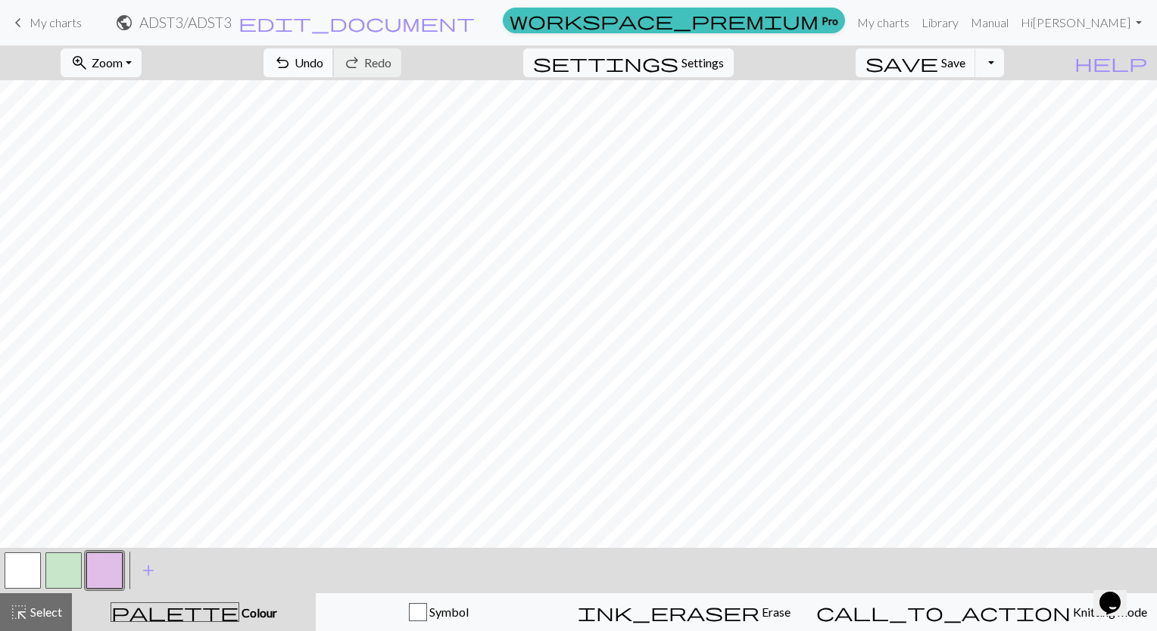
click at [323, 65] on span "Undo" at bounding box center [309, 62] width 29 height 14
click at [700, 63] on span "Settings" at bounding box center [702, 63] width 42 height 18
select select "aran"
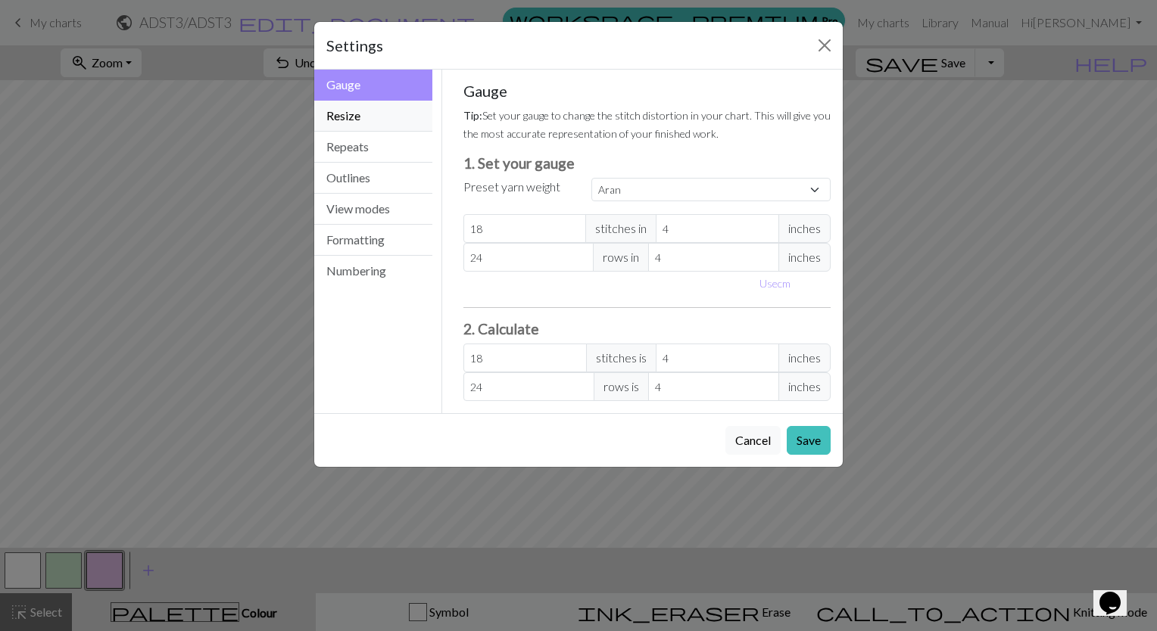
click at [385, 117] on button "Resize" at bounding box center [373, 116] width 118 height 31
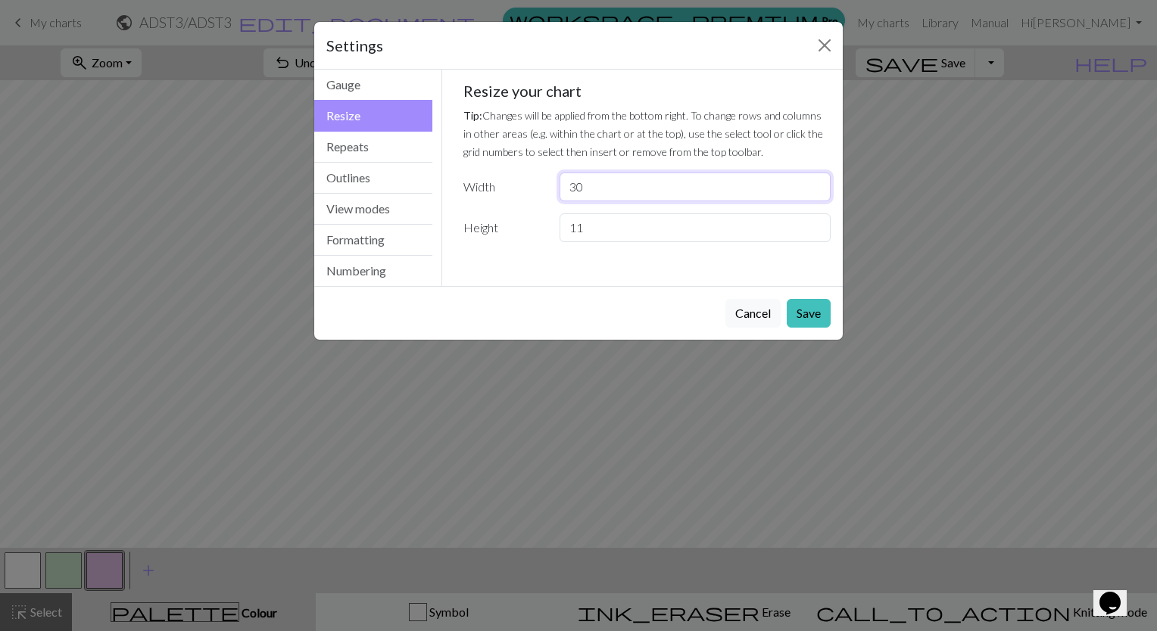
click at [593, 192] on input "30" at bounding box center [695, 187] width 271 height 29
type input "3"
type input "40"
click at [799, 309] on button "Save" at bounding box center [809, 313] width 44 height 29
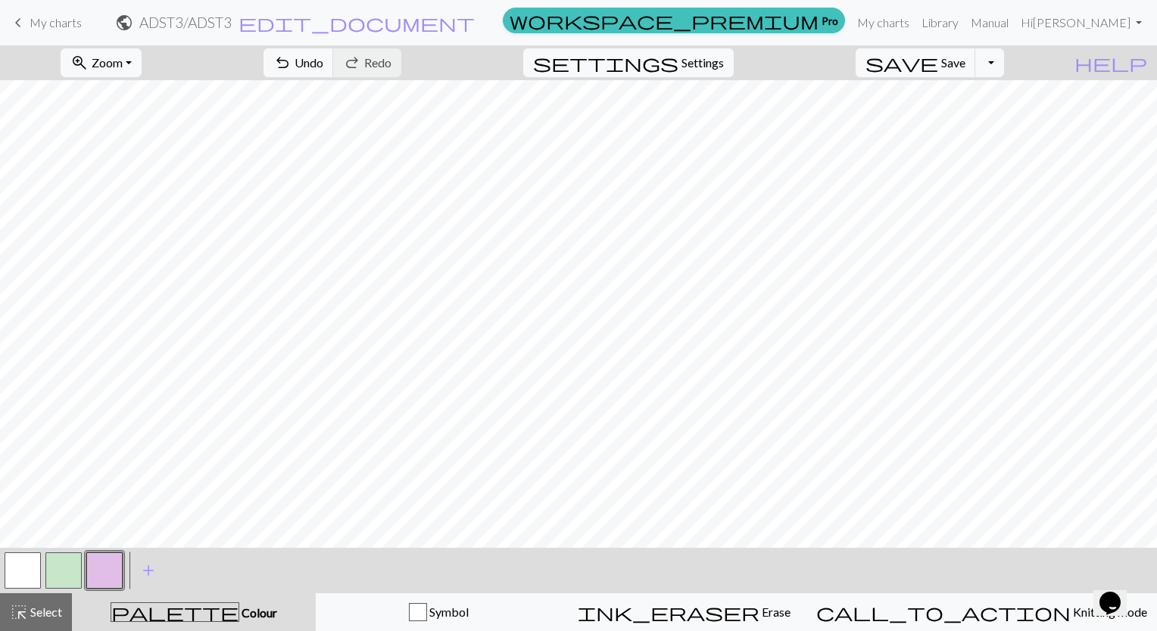
click at [27, 566] on button "button" at bounding box center [23, 571] width 36 height 36
click at [97, 577] on button "button" at bounding box center [104, 571] width 36 height 36
click at [26, 568] on button "button" at bounding box center [23, 571] width 36 height 36
click at [112, 563] on button "button" at bounding box center [104, 571] width 36 height 36
click at [965, 59] on span "Save" at bounding box center [953, 62] width 24 height 14
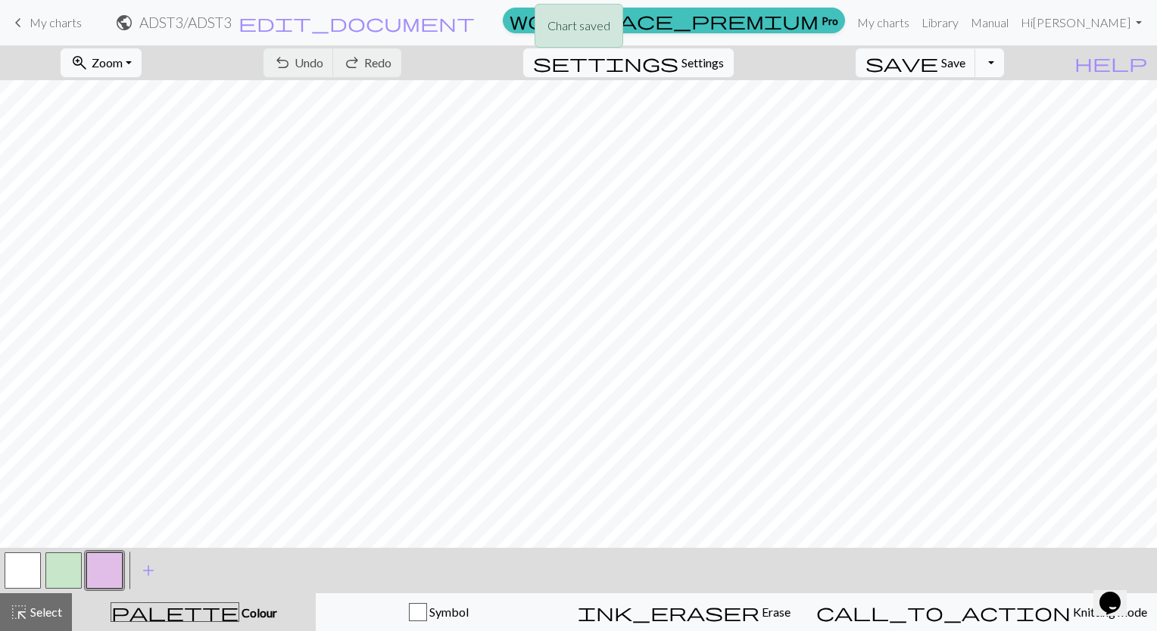
click at [1004, 61] on button "Toggle Dropdown" at bounding box center [989, 62] width 29 height 29
click at [976, 123] on button "save_alt Download" at bounding box center [878, 120] width 250 height 24
